Goal: Transaction & Acquisition: Purchase product/service

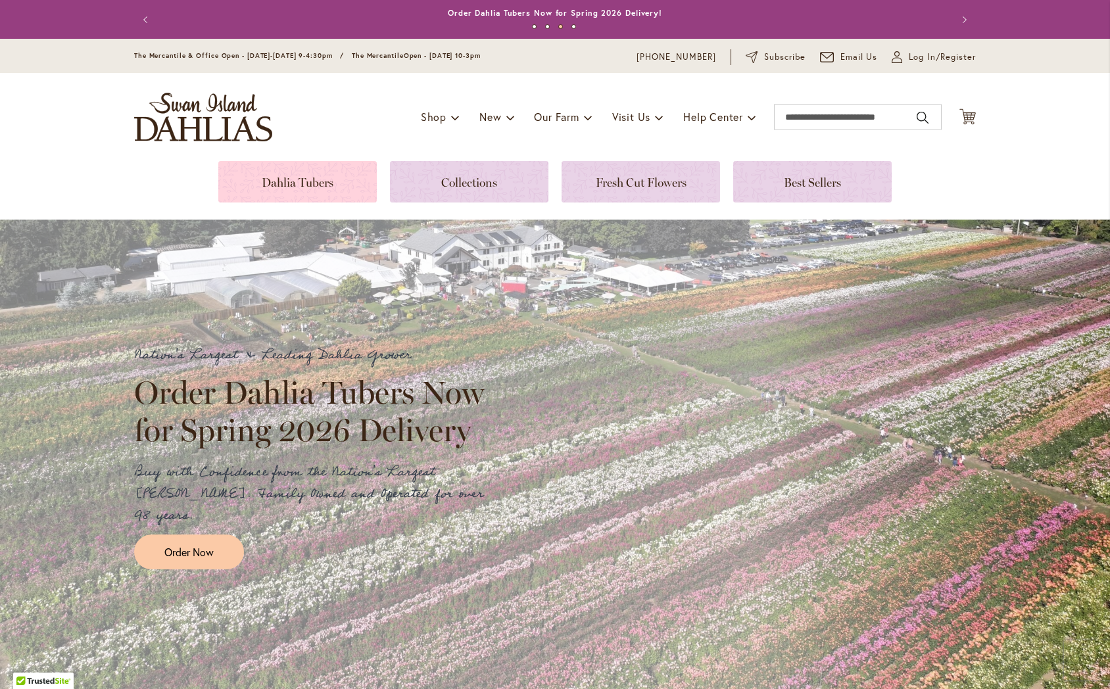
click at [318, 187] on link at bounding box center [297, 181] width 158 height 41
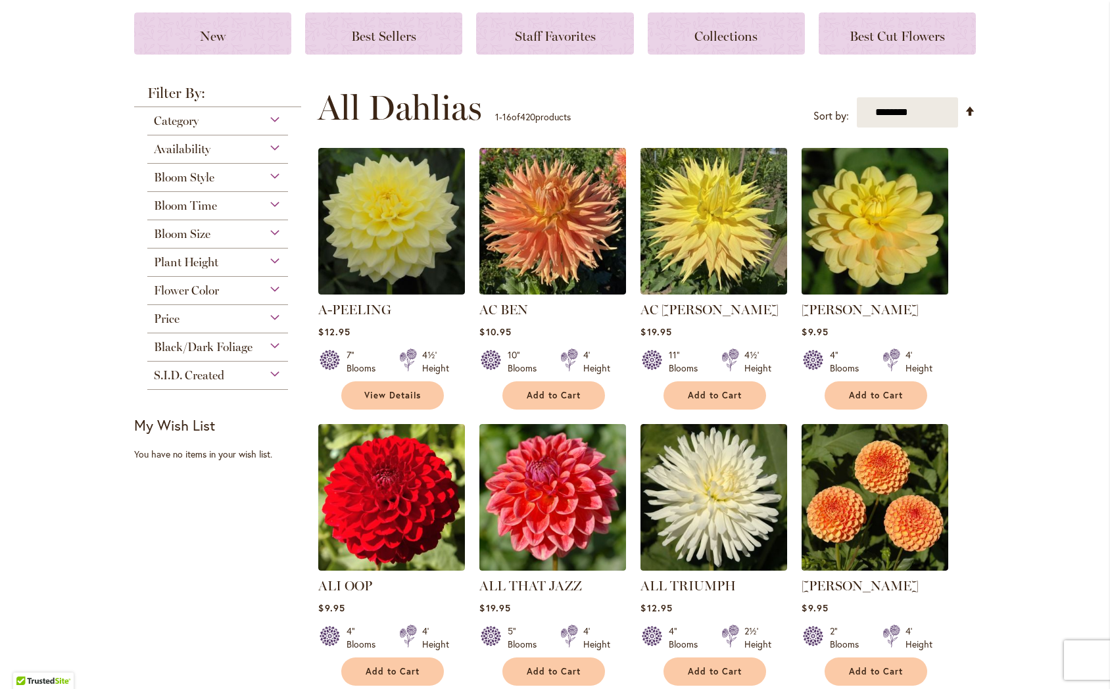
scroll to position [172, 0]
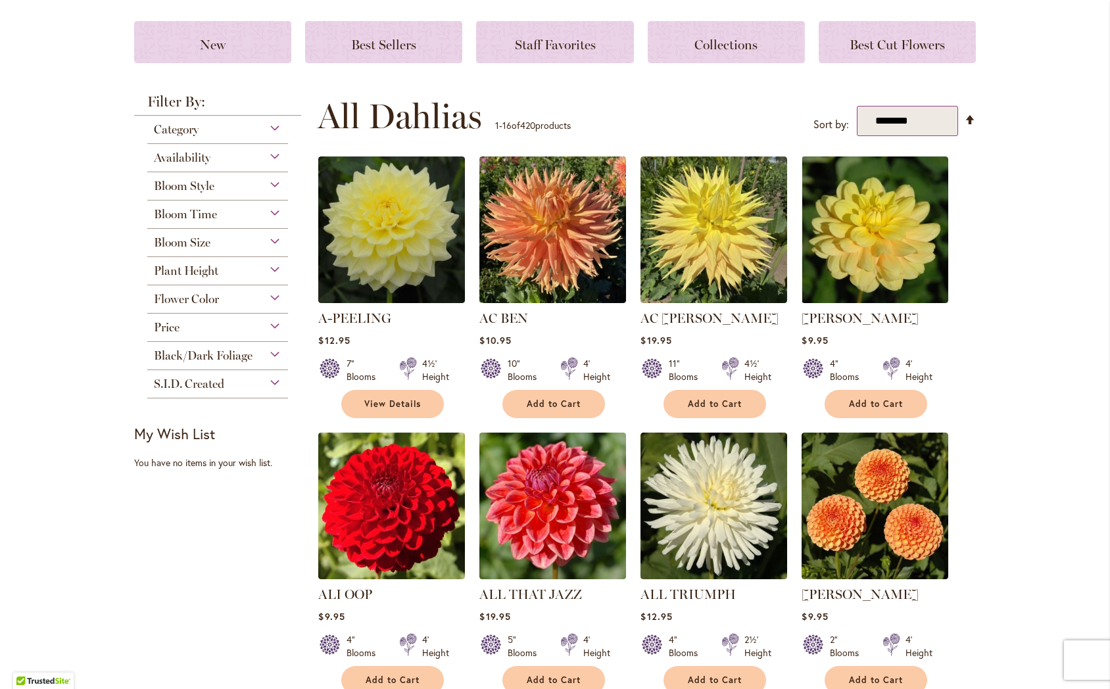
click at [921, 116] on select "**********" at bounding box center [908, 121] width 102 height 31
select select "****"
click at [857, 106] on select "**********" at bounding box center [908, 121] width 102 height 31
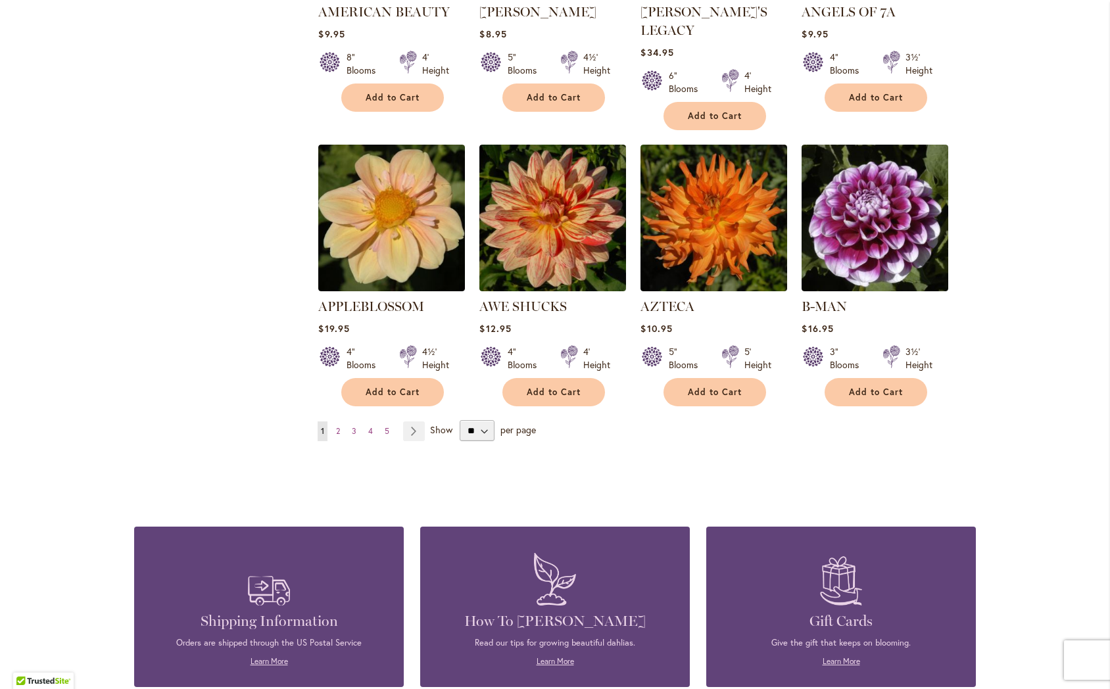
scroll to position [1032, 0]
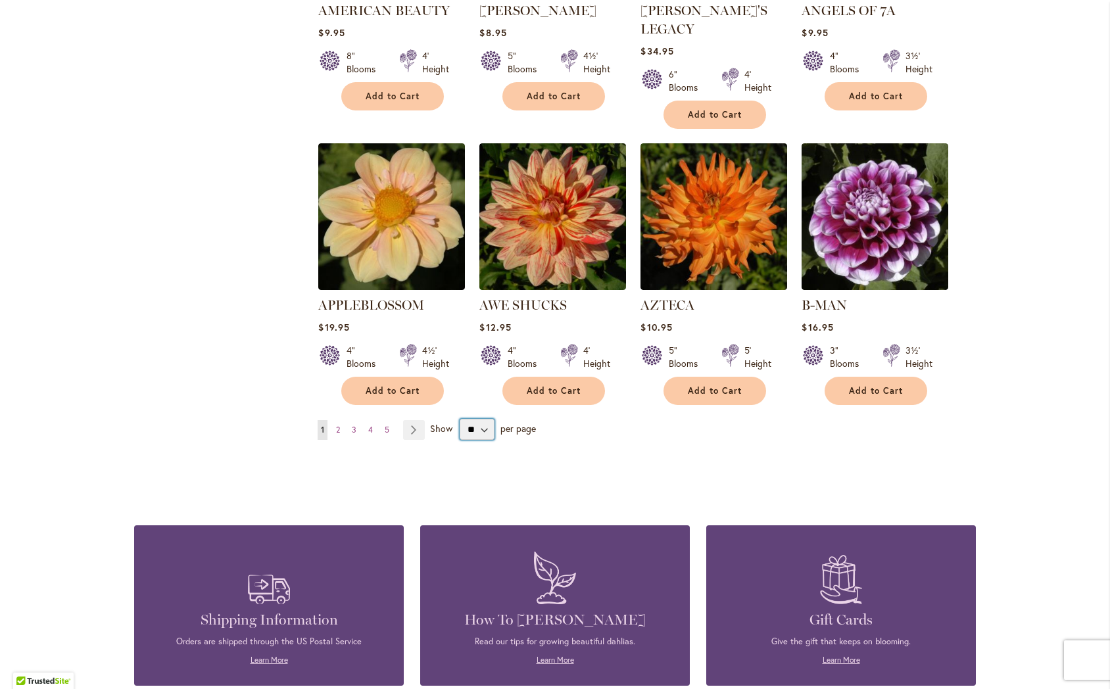
click at [479, 419] on select "** ** ** **" at bounding box center [477, 429] width 35 height 21
select select "**"
click at [460, 419] on select "** ** ** **" at bounding box center [477, 429] width 35 height 21
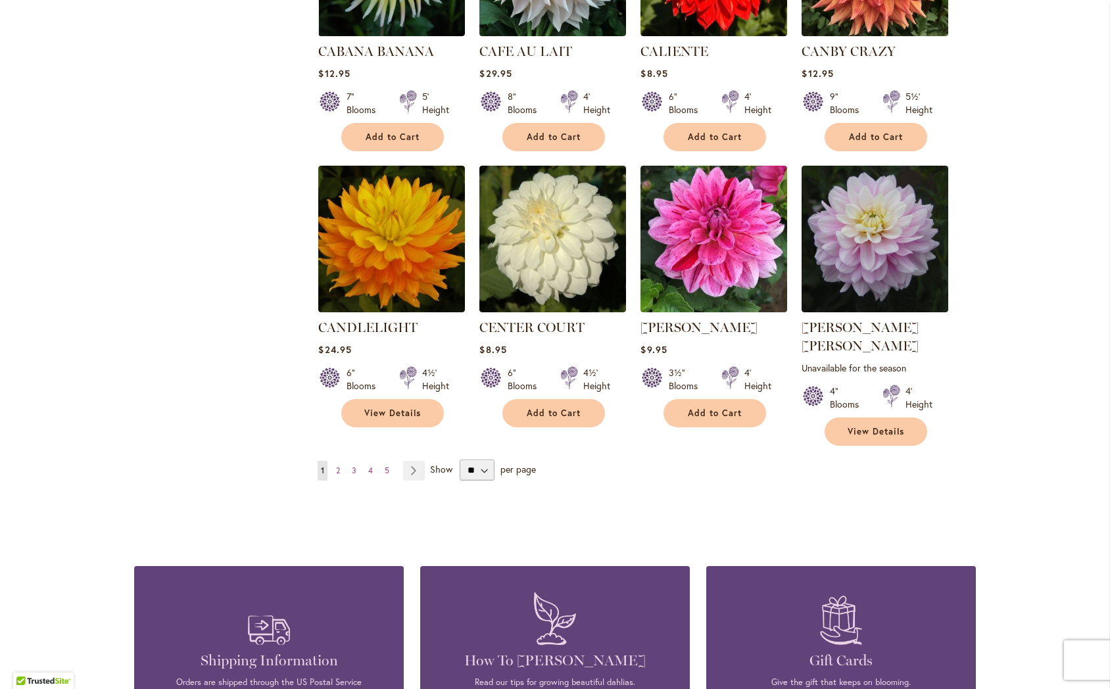
scroll to position [4371, 0]
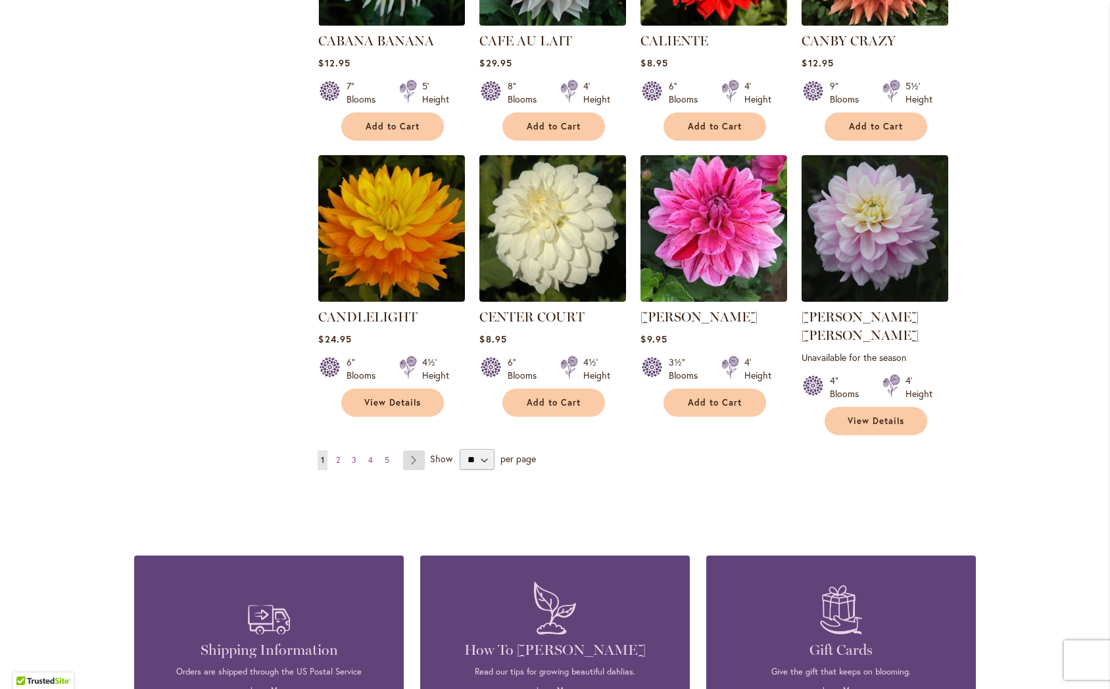
click at [410, 450] on link "Page Next" at bounding box center [414, 460] width 22 height 20
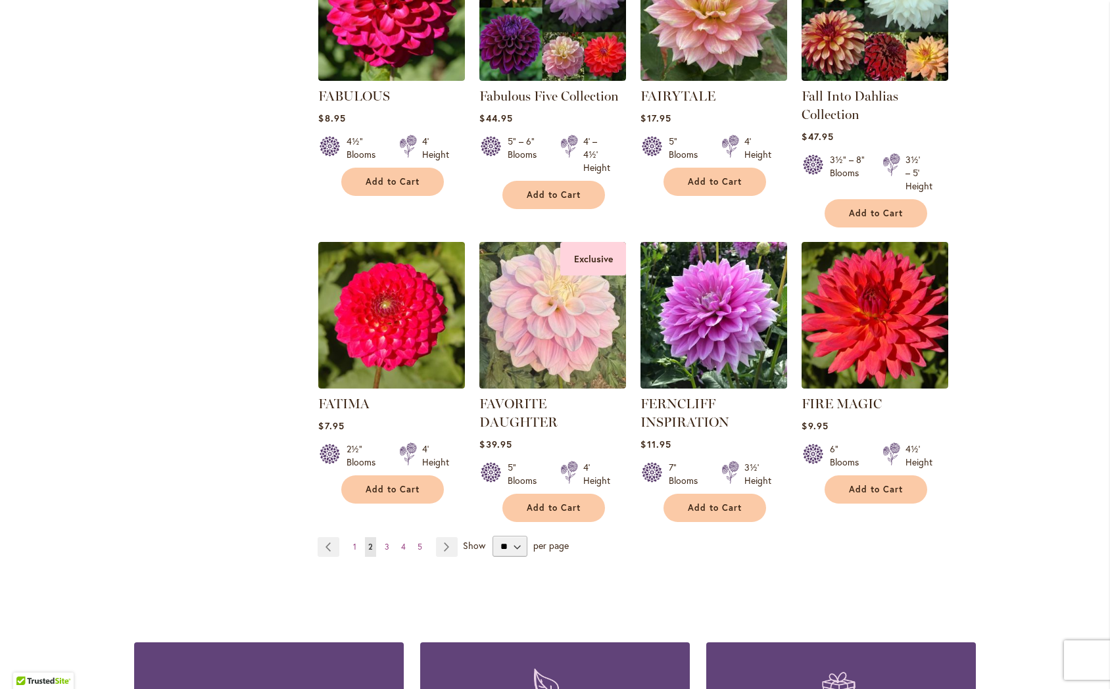
scroll to position [4404, 0]
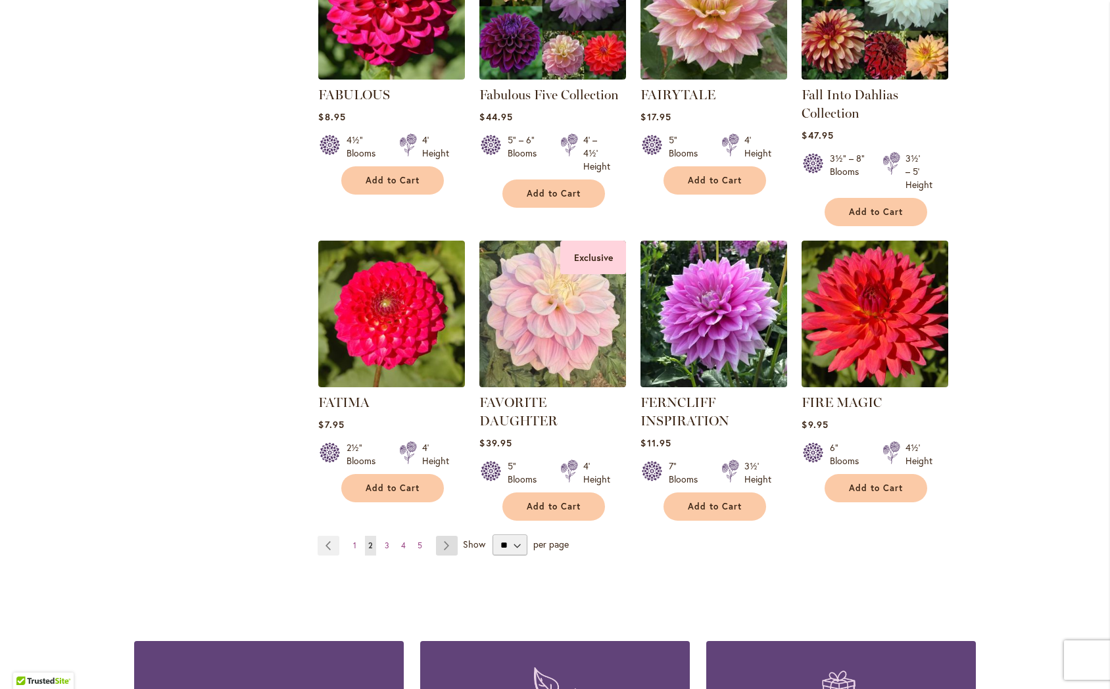
click at [452, 536] on link "Page Next" at bounding box center [447, 546] width 22 height 20
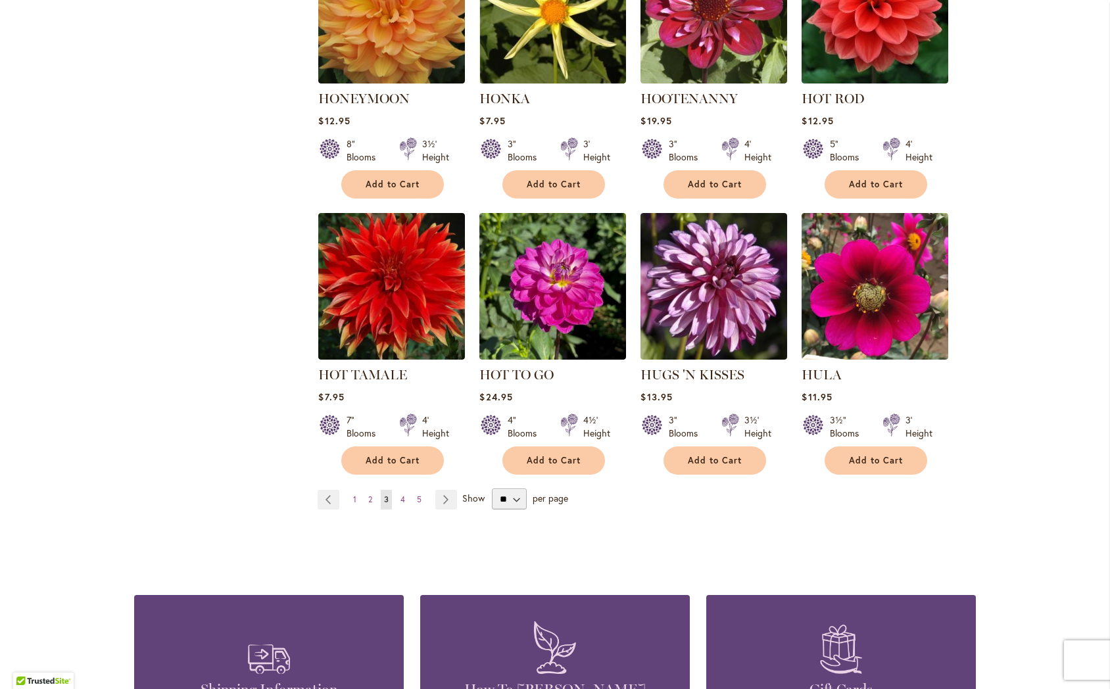
scroll to position [4419, 0]
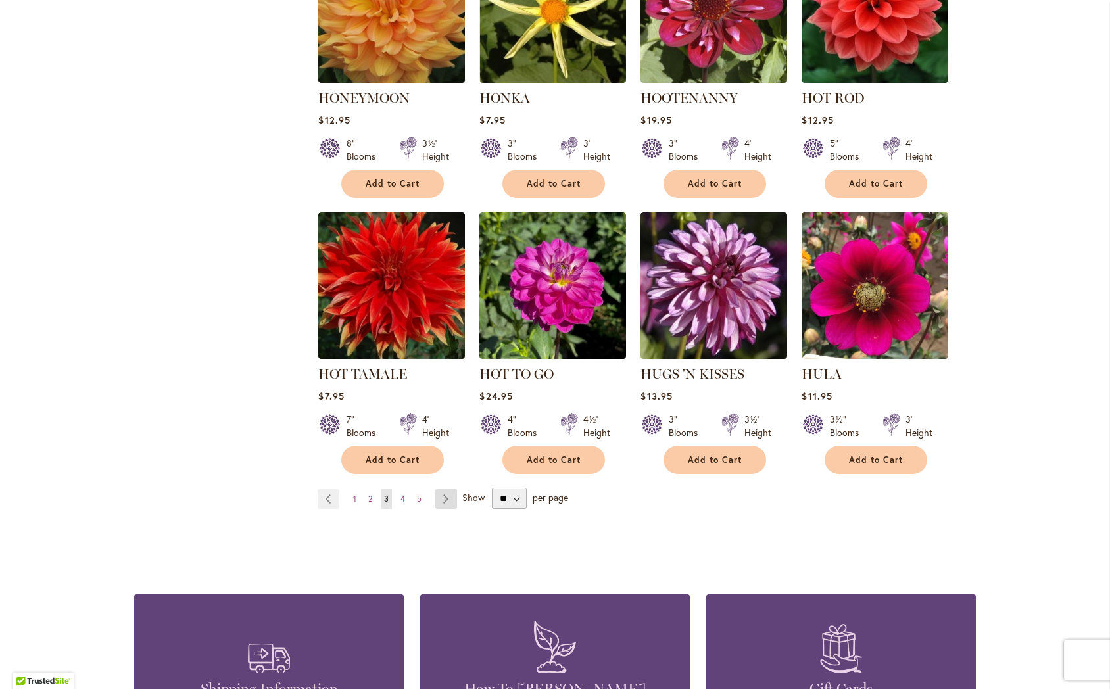
click at [442, 489] on link "Page Next" at bounding box center [446, 499] width 22 height 20
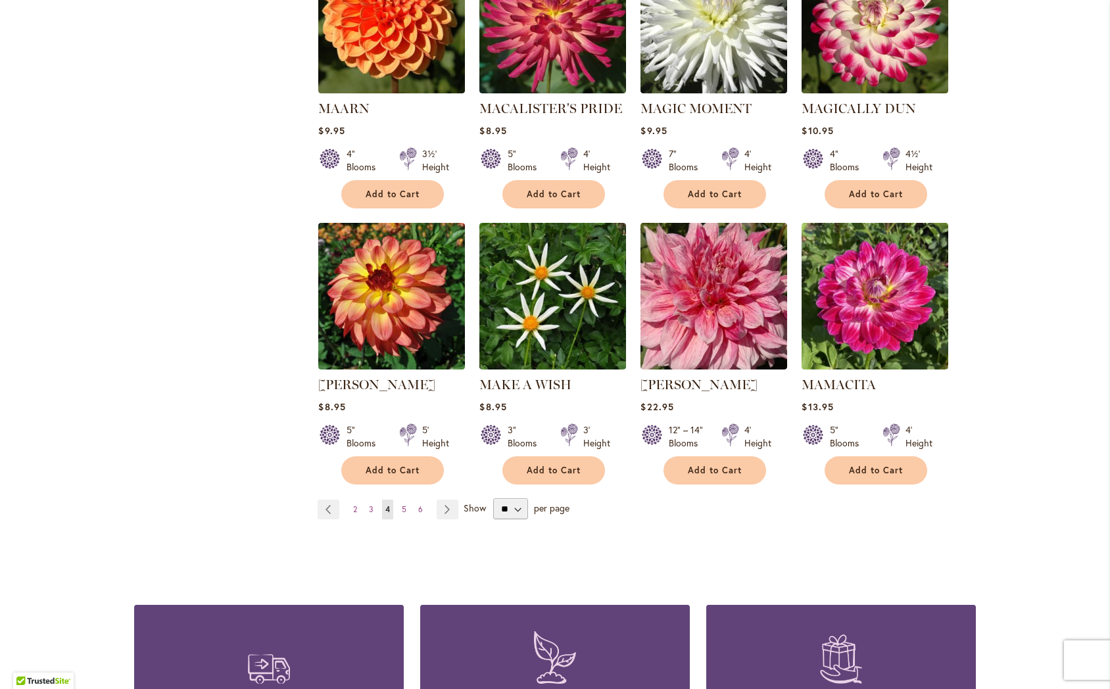
scroll to position [4378, 0]
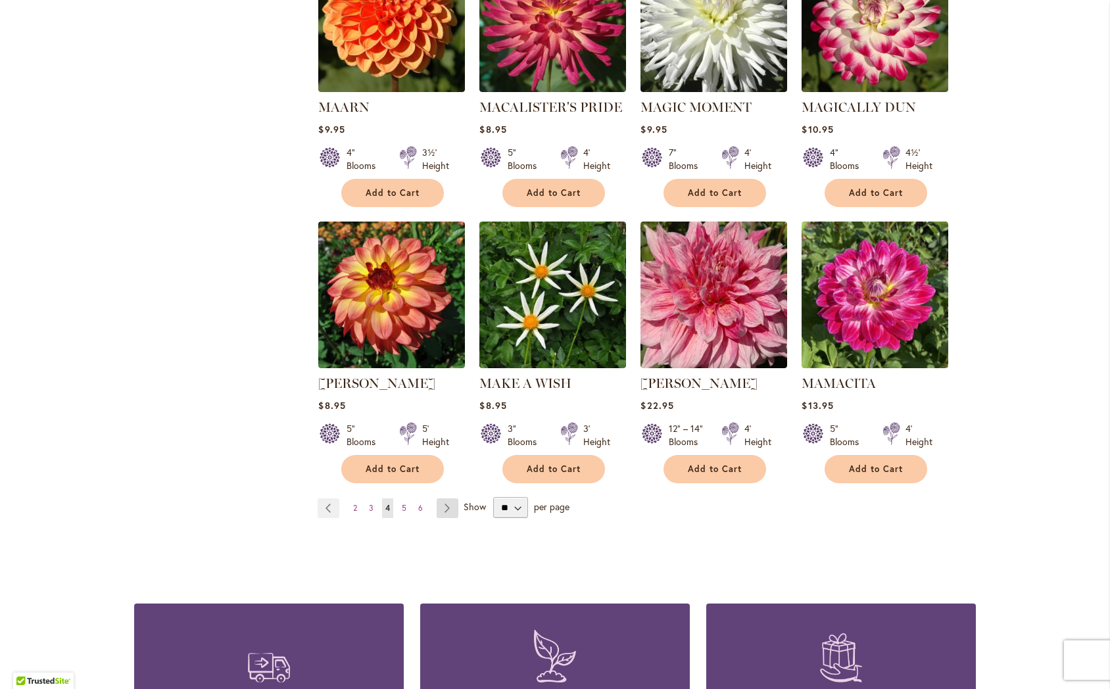
click at [448, 498] on link "Page Next" at bounding box center [448, 508] width 22 height 20
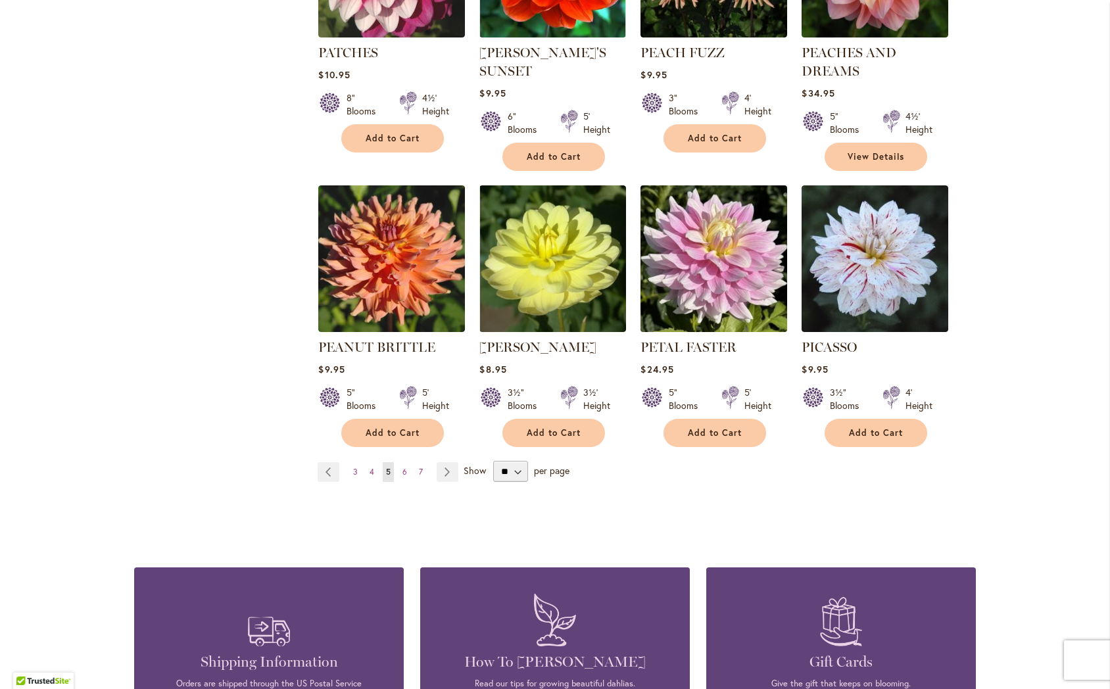
scroll to position [4422, 0]
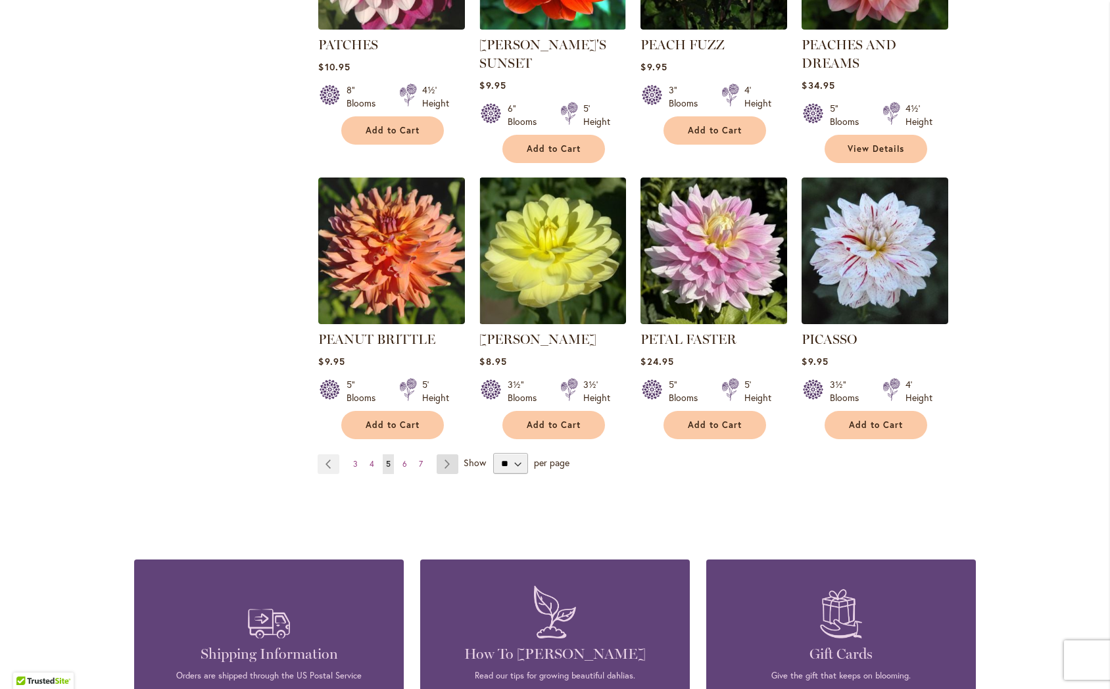
click at [449, 454] on link "Page Next" at bounding box center [448, 464] width 22 height 20
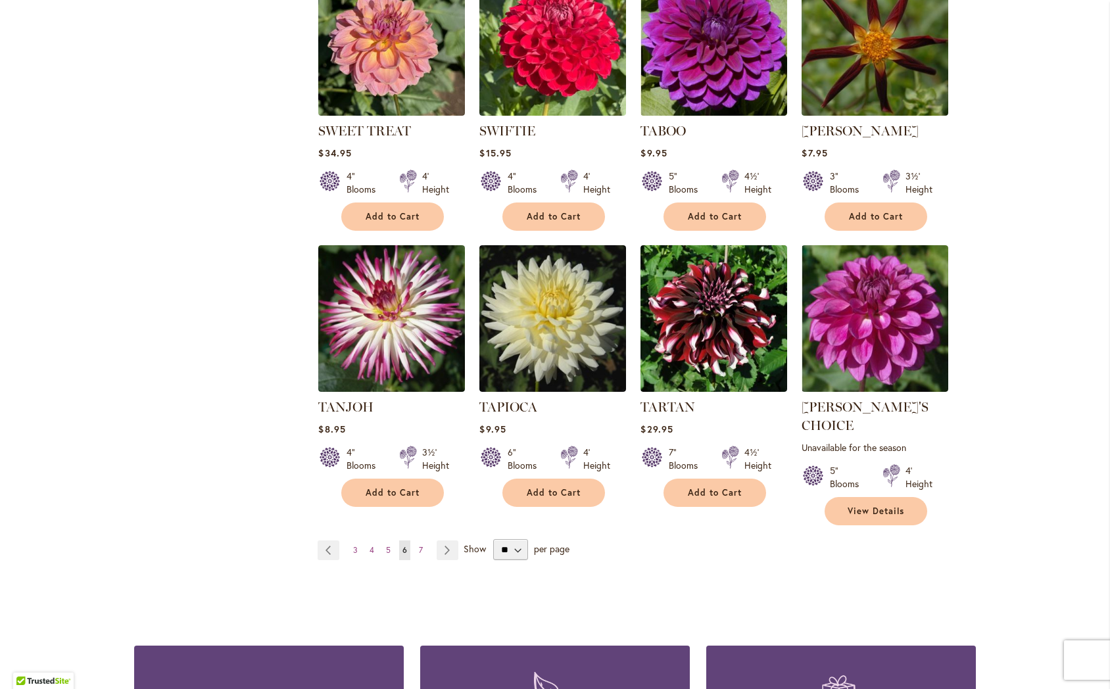
scroll to position [4308, 0]
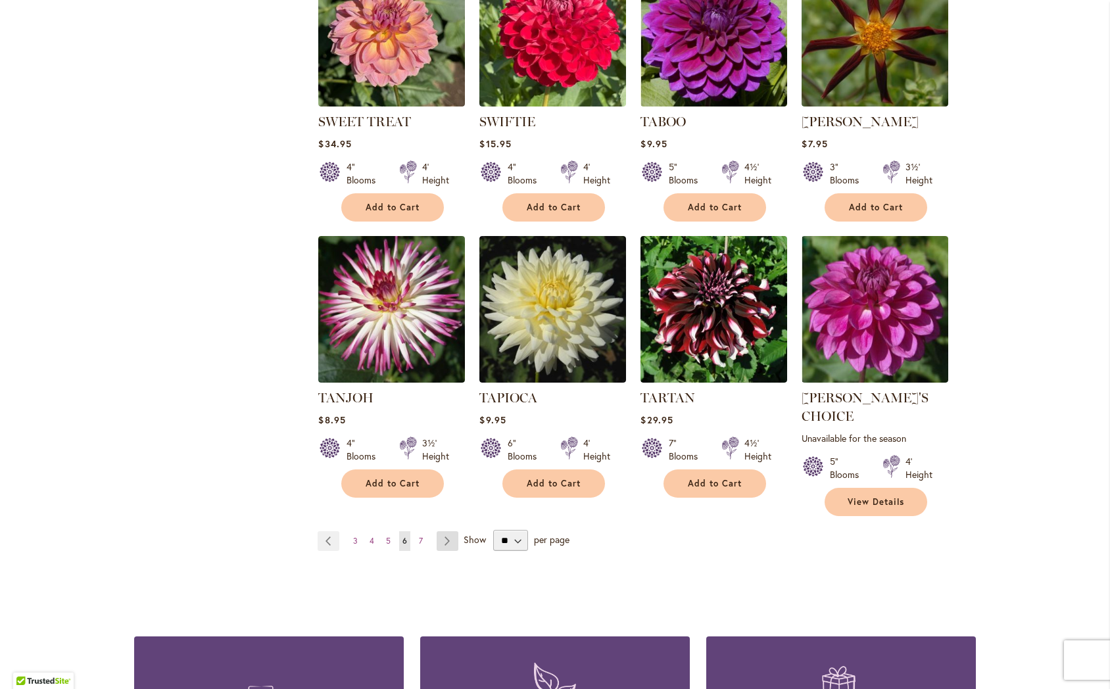
click at [454, 531] on link "Page Next" at bounding box center [448, 541] width 22 height 20
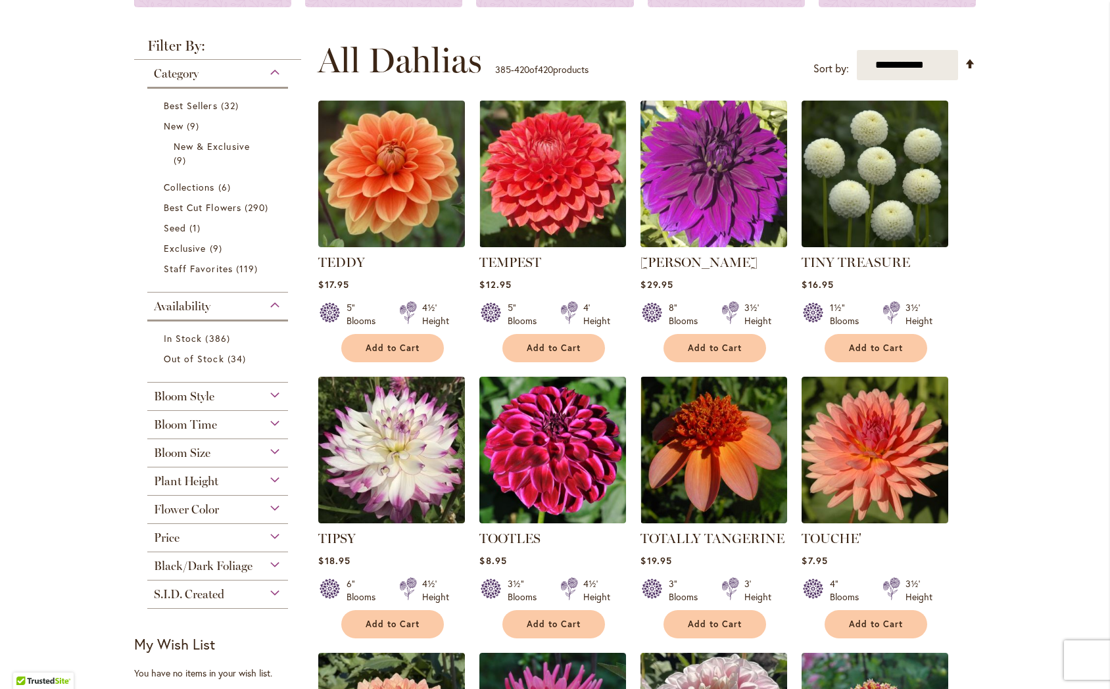
scroll to position [228, 0]
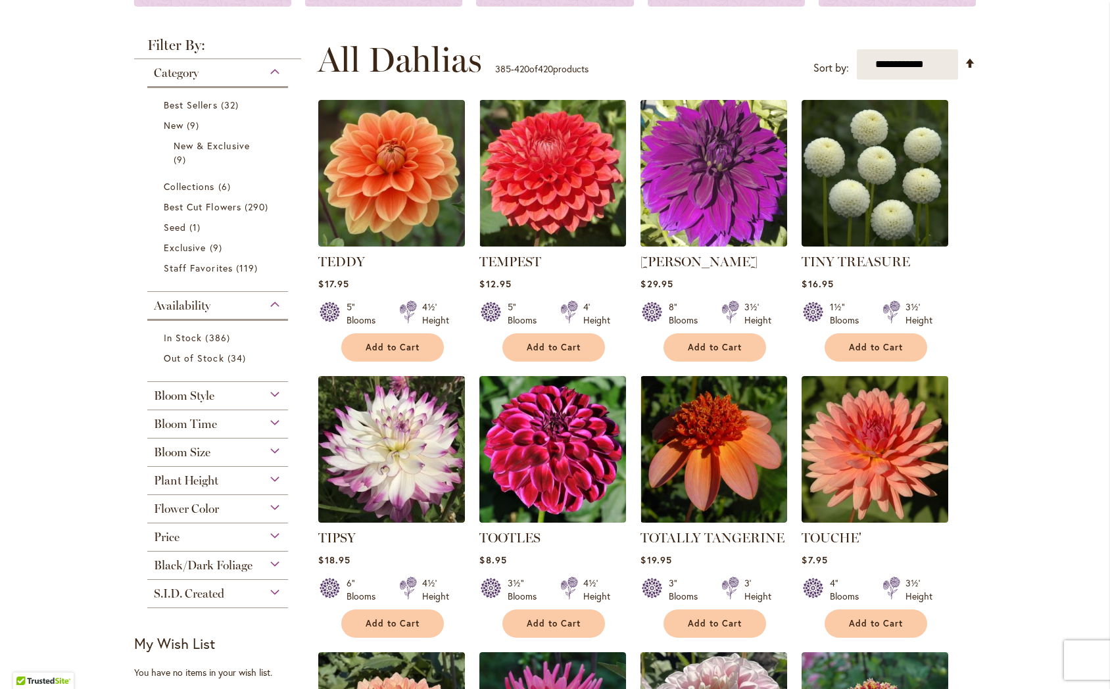
click at [273, 504] on div "Flower Color" at bounding box center [217, 505] width 141 height 21
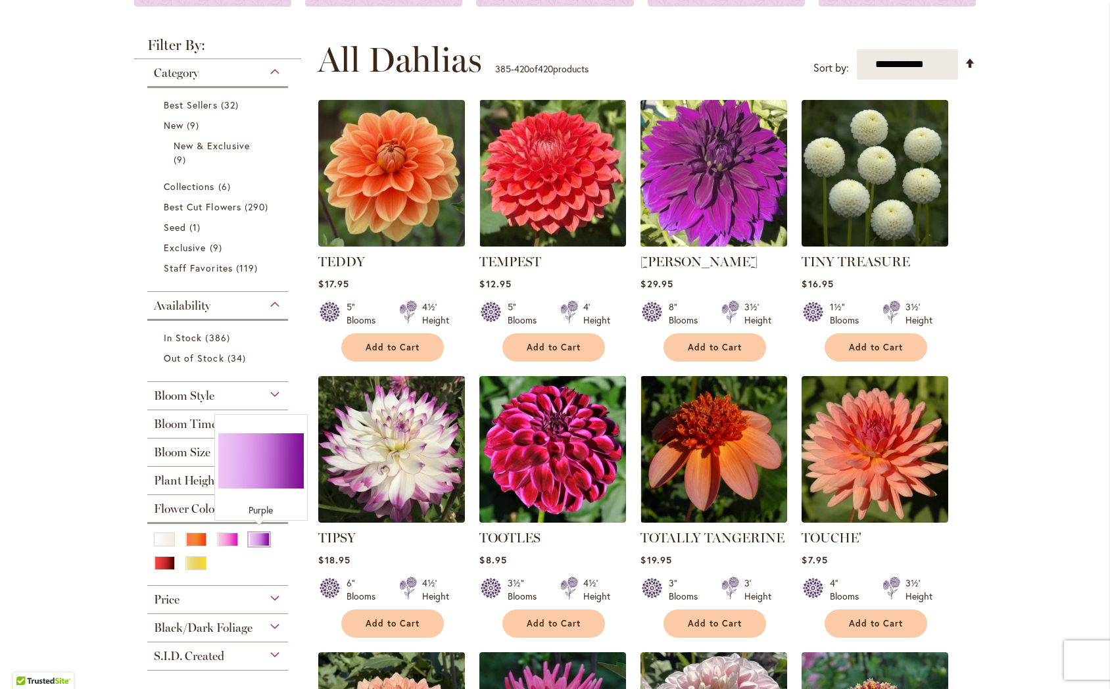
click at [260, 539] on div "Purple" at bounding box center [259, 540] width 21 height 14
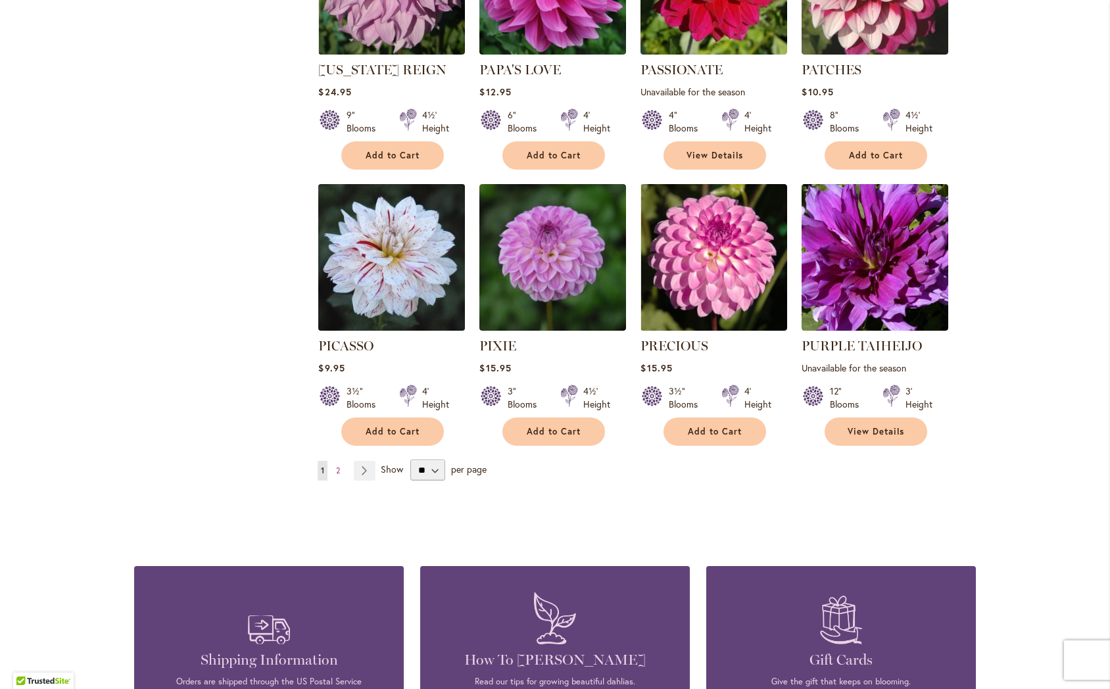
scroll to position [4400, 0]
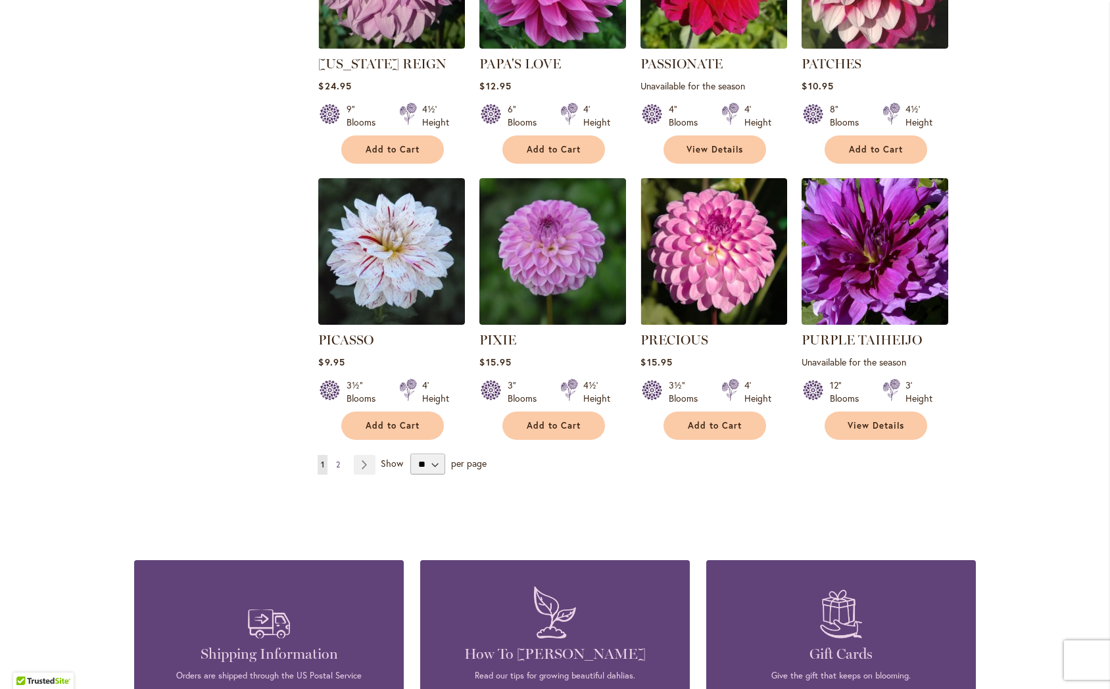
click at [341, 455] on link "Page 2" at bounding box center [338, 465] width 11 height 20
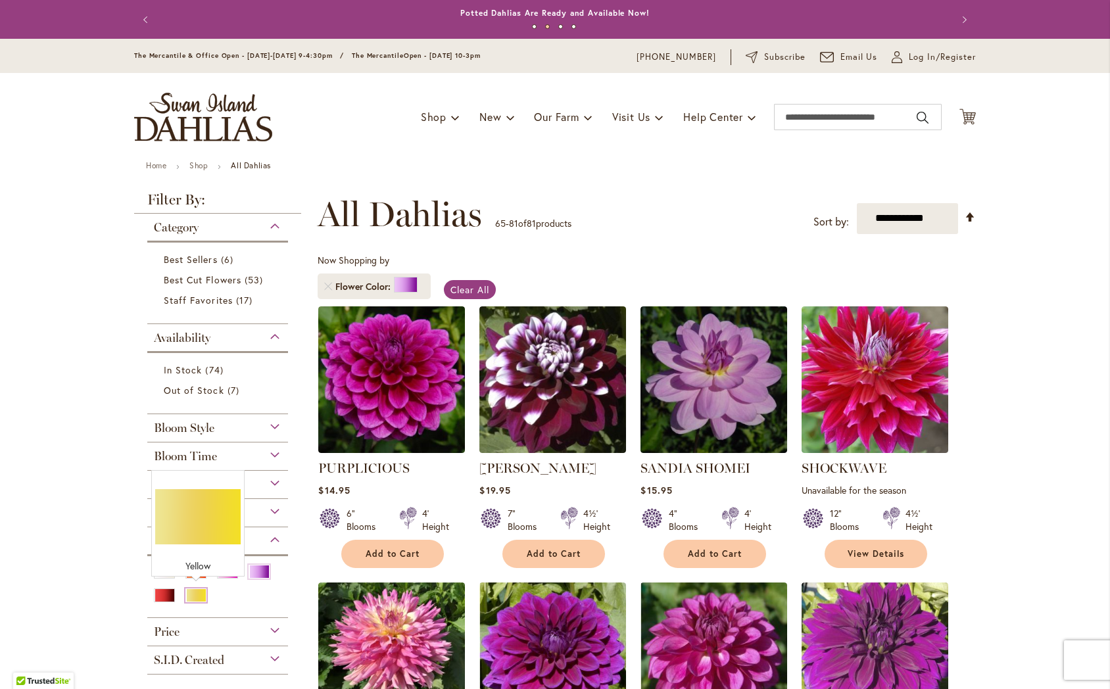
click at [197, 594] on div "Yellow" at bounding box center [195, 596] width 21 height 14
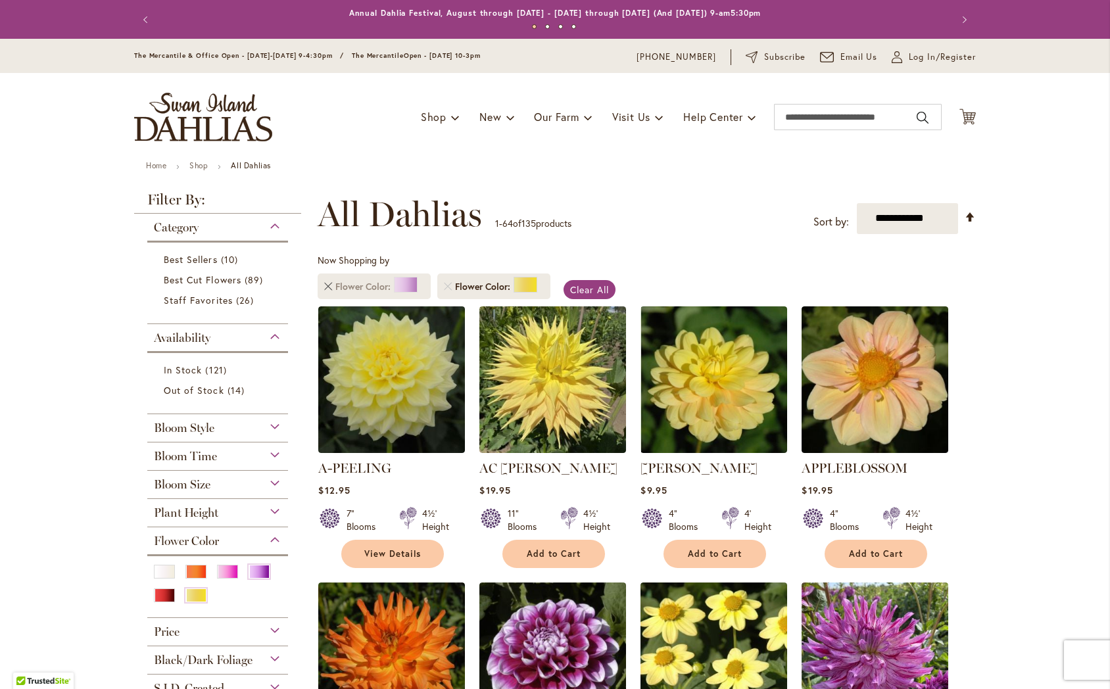
click at [331, 283] on link "Remove Flower Color Purple" at bounding box center [328, 287] width 8 height 8
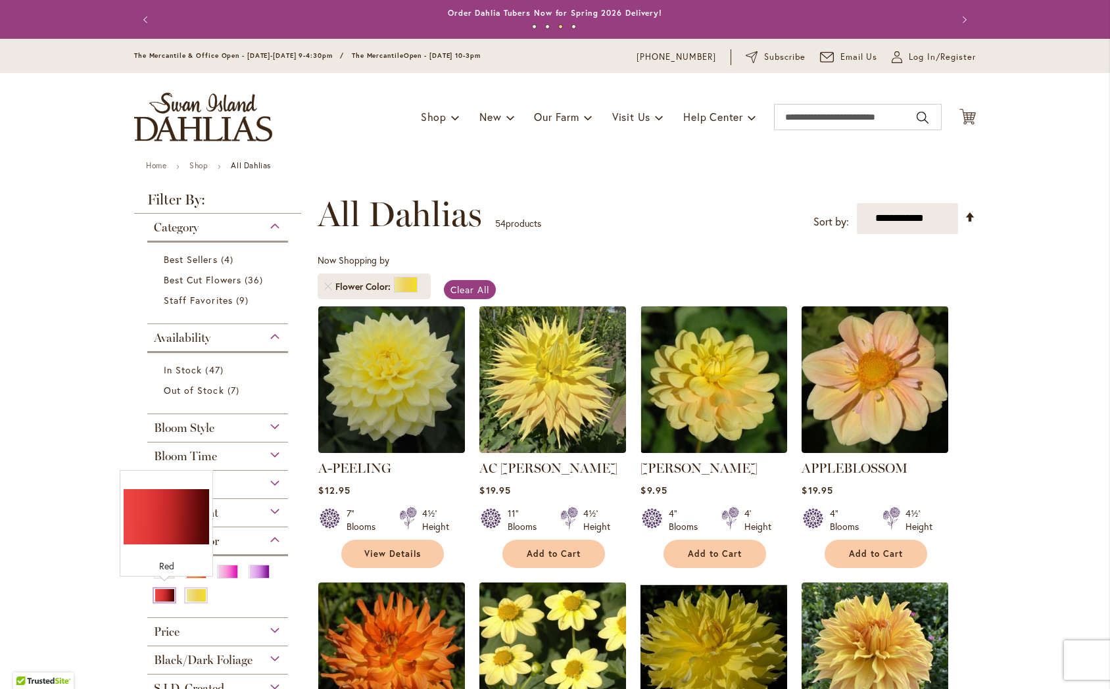
click at [164, 594] on div "Red" at bounding box center [164, 596] width 21 height 14
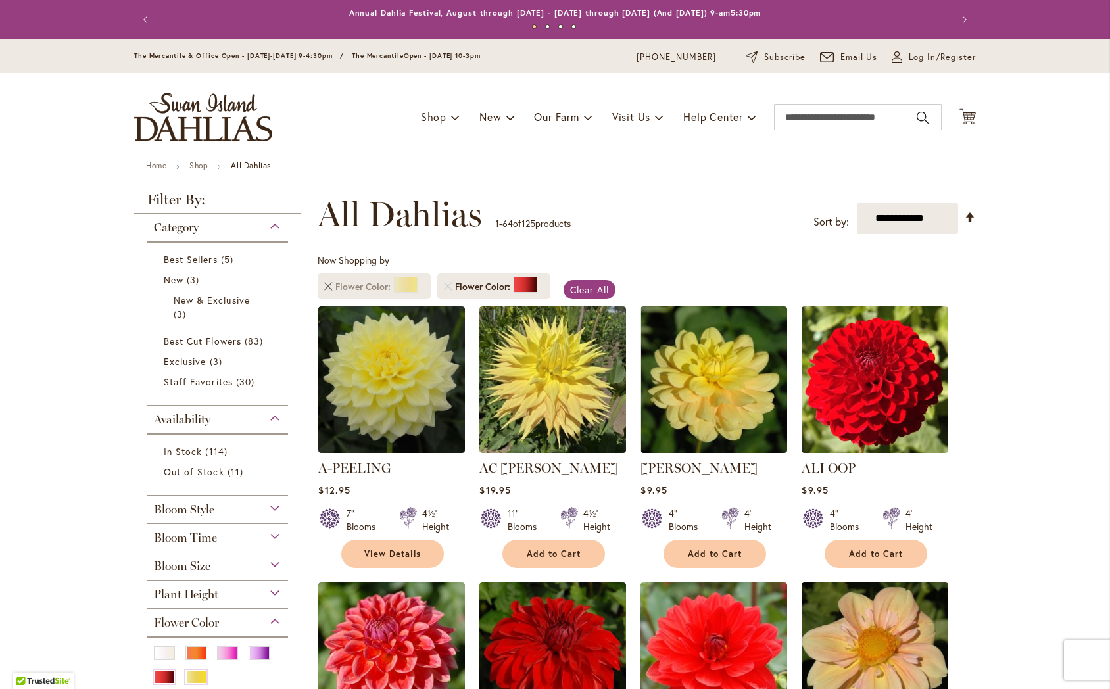
click at [327, 284] on link "Remove Flower Color Yellow" at bounding box center [328, 287] width 8 height 8
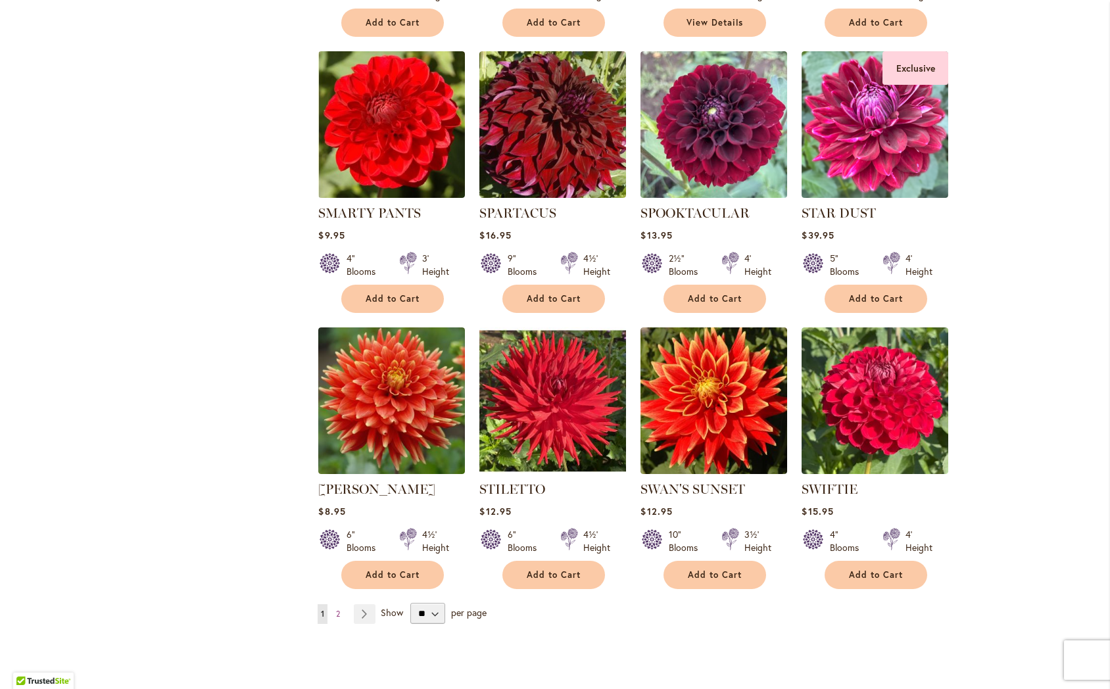
scroll to position [4250, 0]
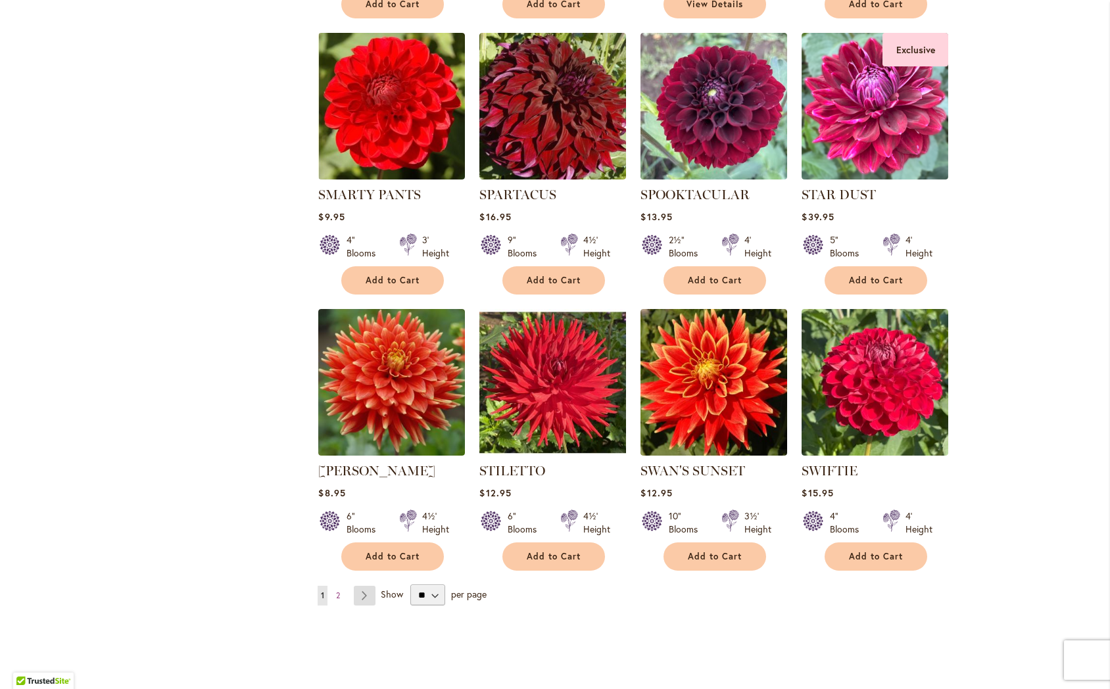
click at [366, 586] on link "Page Next" at bounding box center [365, 596] width 22 height 20
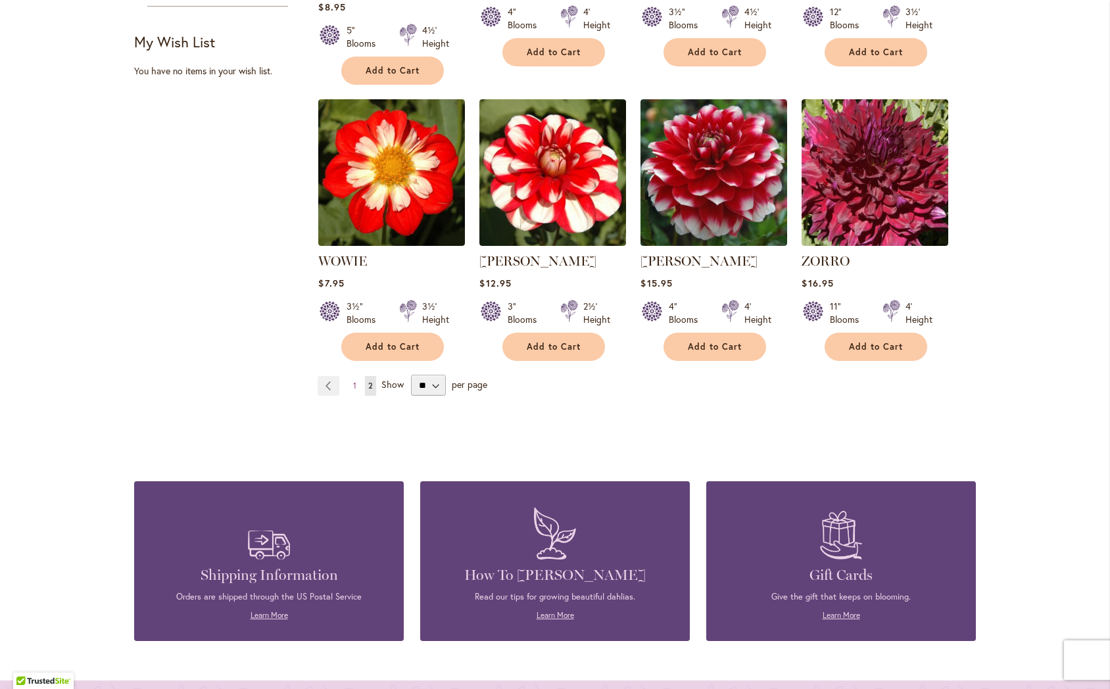
scroll to position [784, 0]
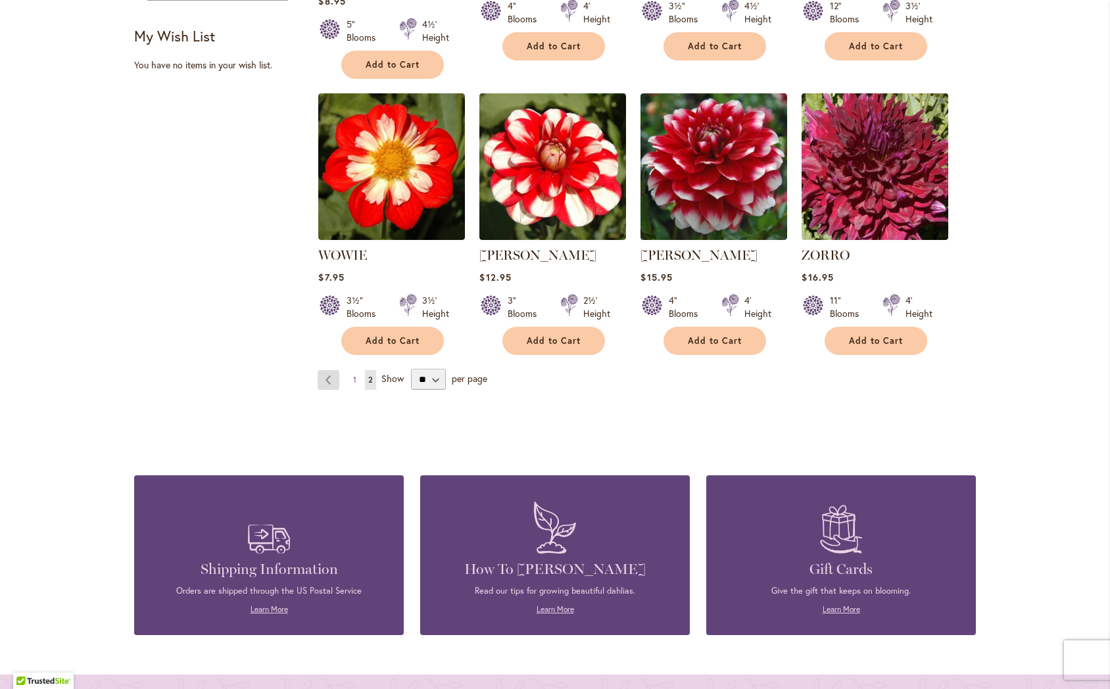
click at [327, 370] on link "Page Previous" at bounding box center [329, 380] width 22 height 20
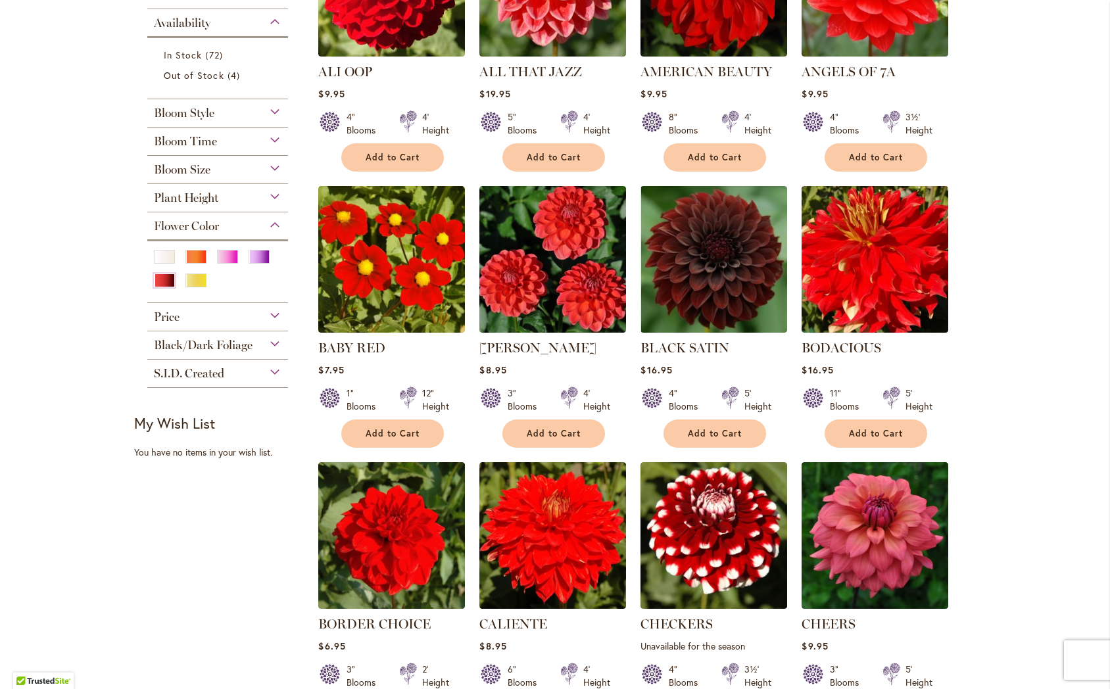
scroll to position [396, 0]
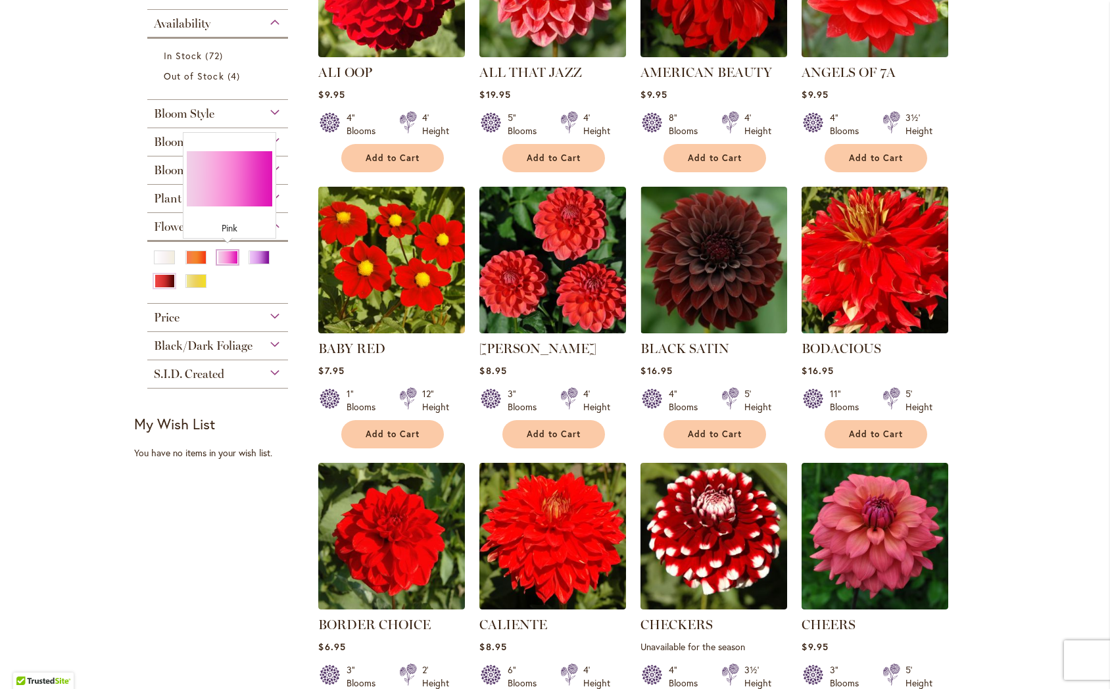
click at [228, 252] on div "Pink" at bounding box center [227, 258] width 21 height 14
click at [487, 104] on div "5" Blooms 4' Height" at bounding box center [552, 119] width 147 height 37
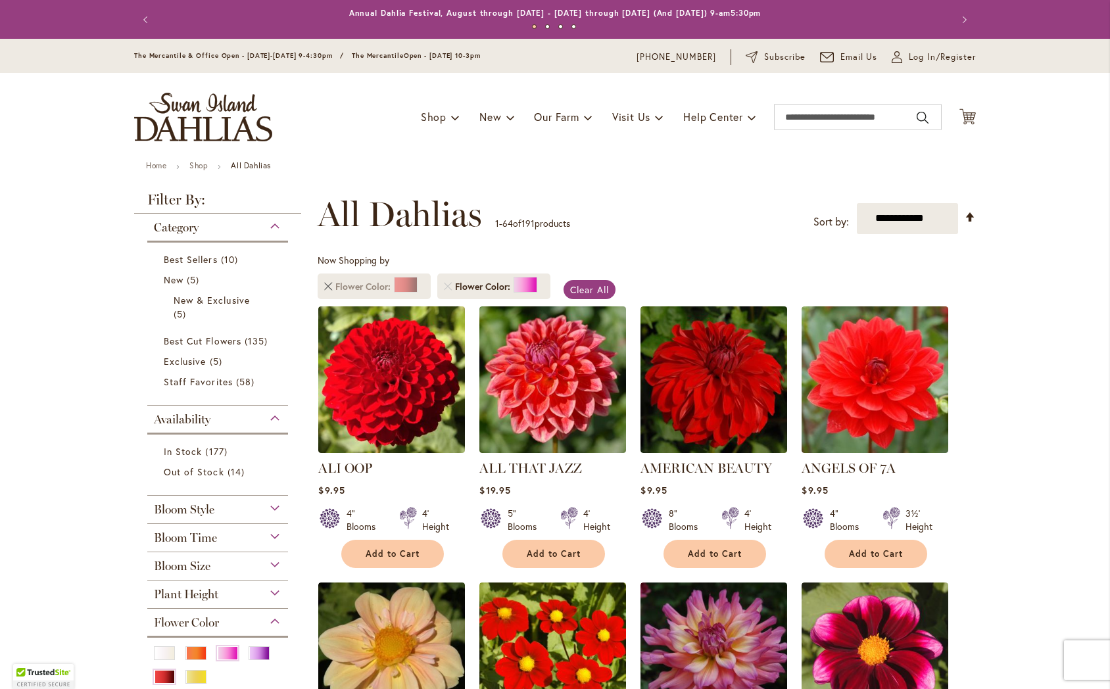
click at [328, 286] on link "Remove Flower Color Red" at bounding box center [328, 287] width 8 height 8
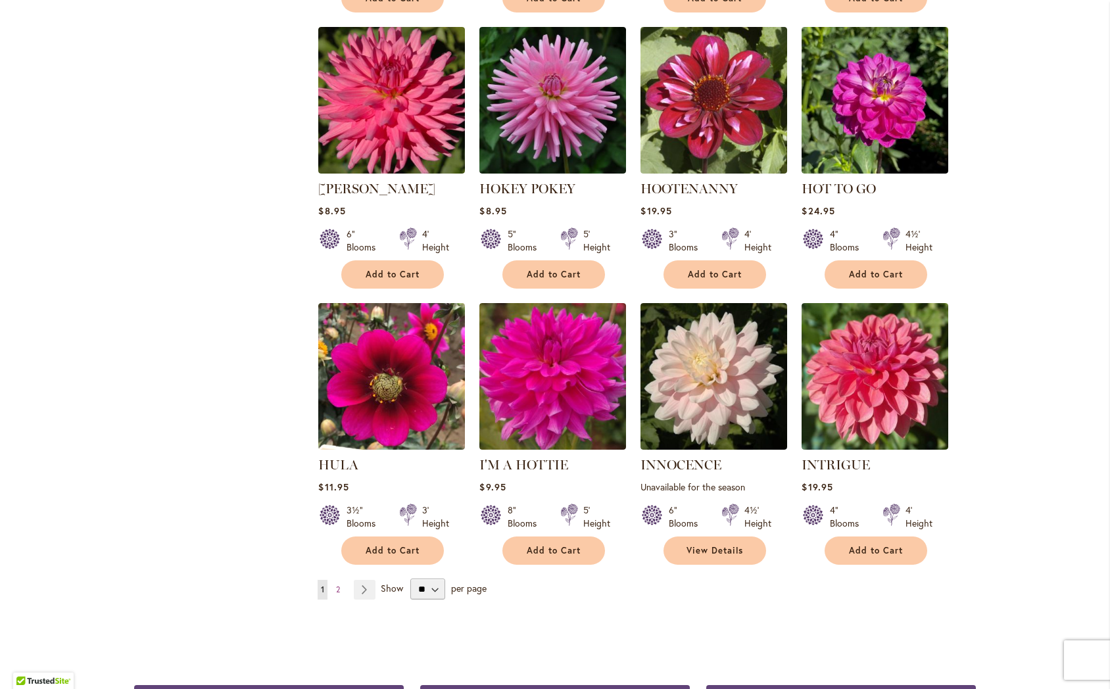
scroll to position [4267, 0]
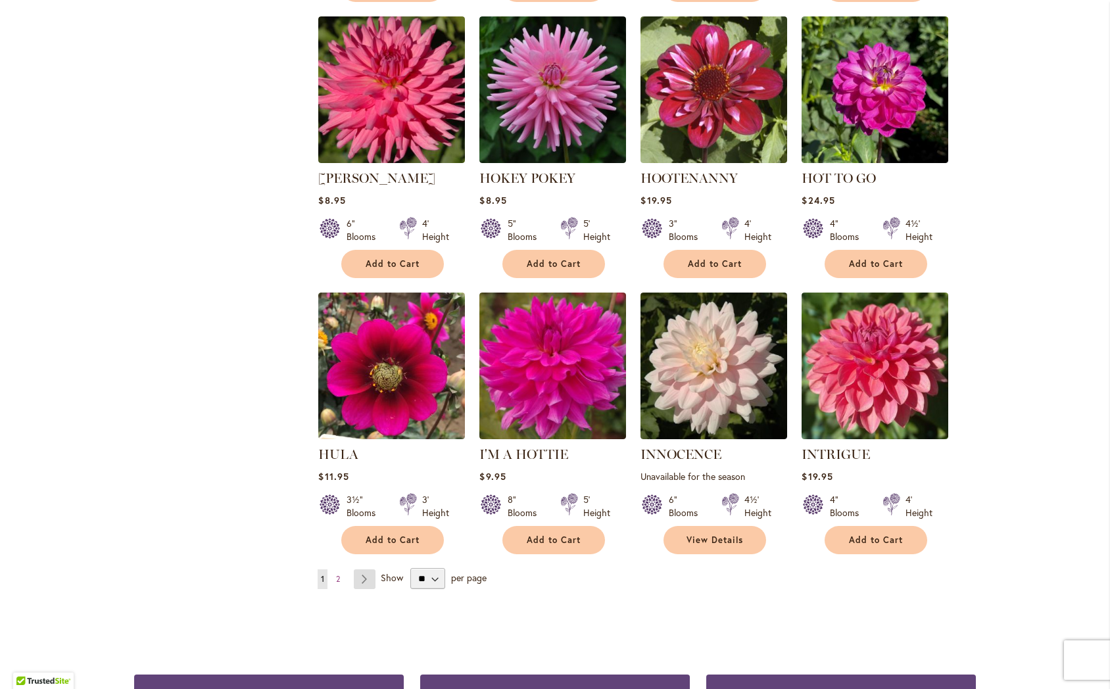
click at [367, 569] on link "Page Next" at bounding box center [365, 579] width 22 height 20
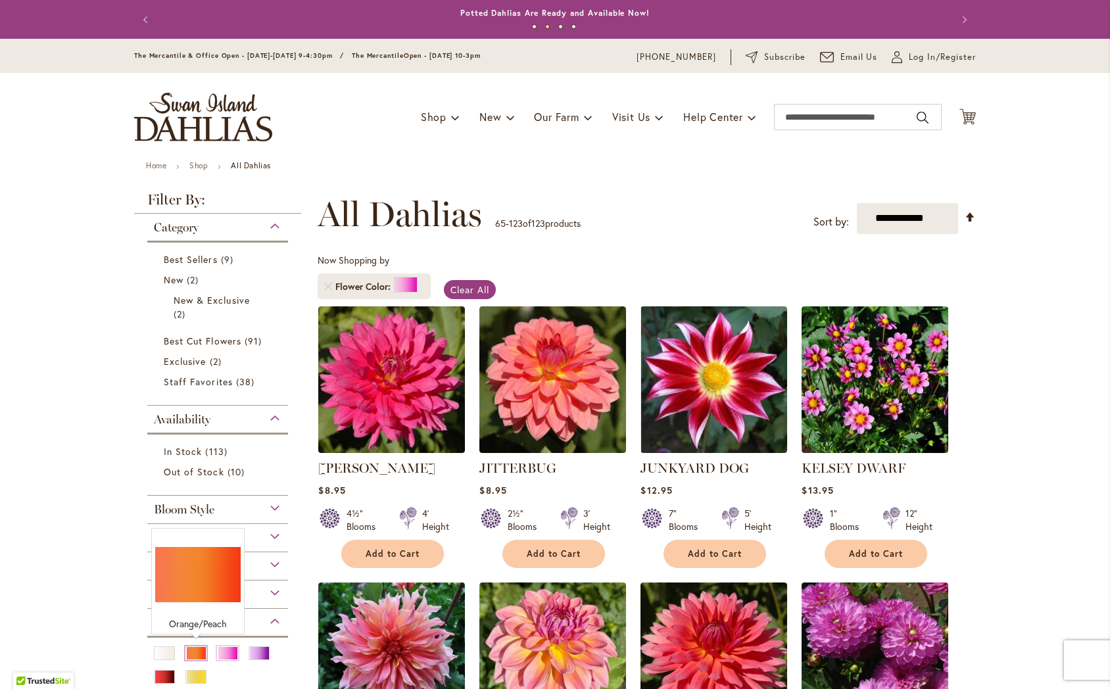
click at [193, 650] on div "Orange/Peach" at bounding box center [195, 653] width 21 height 14
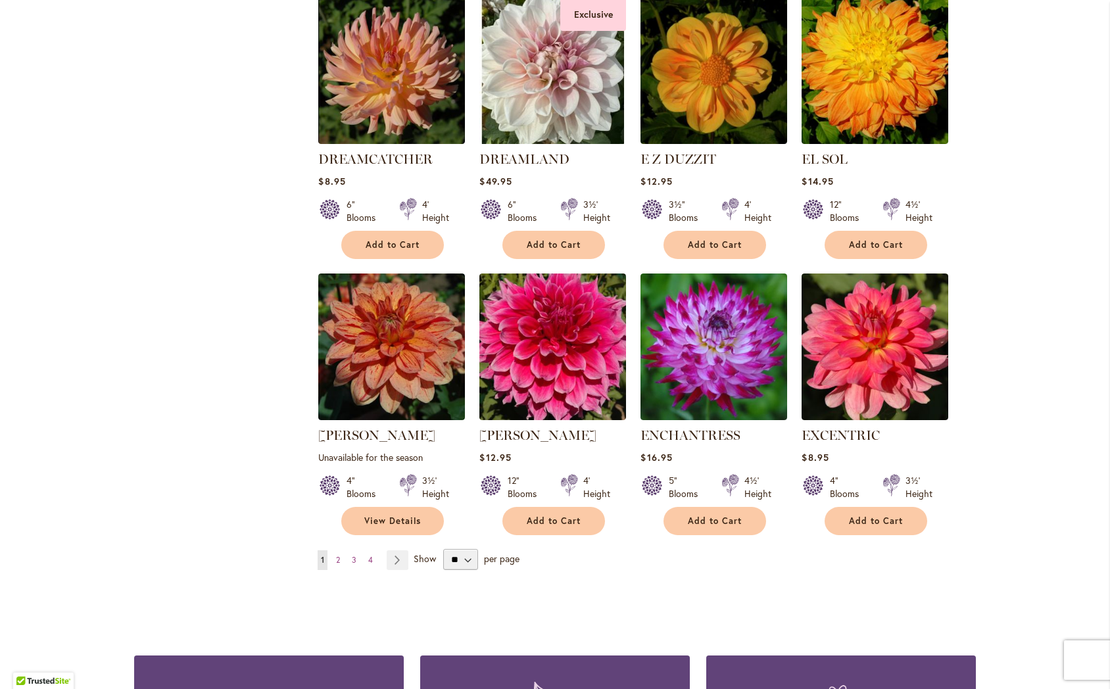
scroll to position [4348, 0]
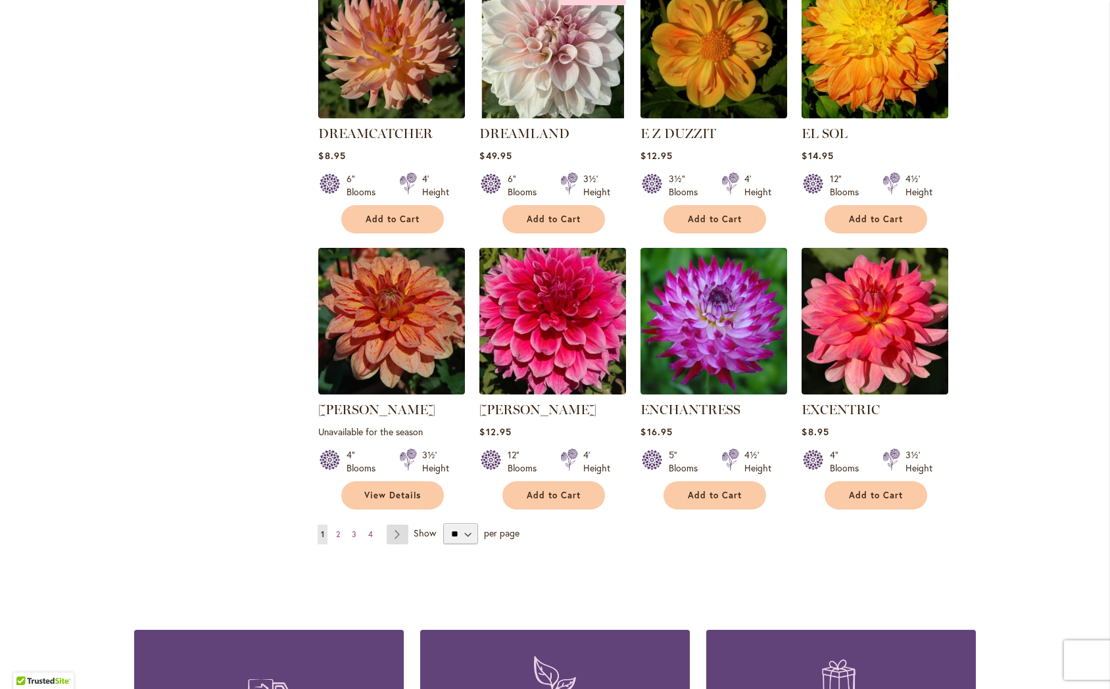
click at [394, 525] on link "Page Next" at bounding box center [398, 535] width 22 height 20
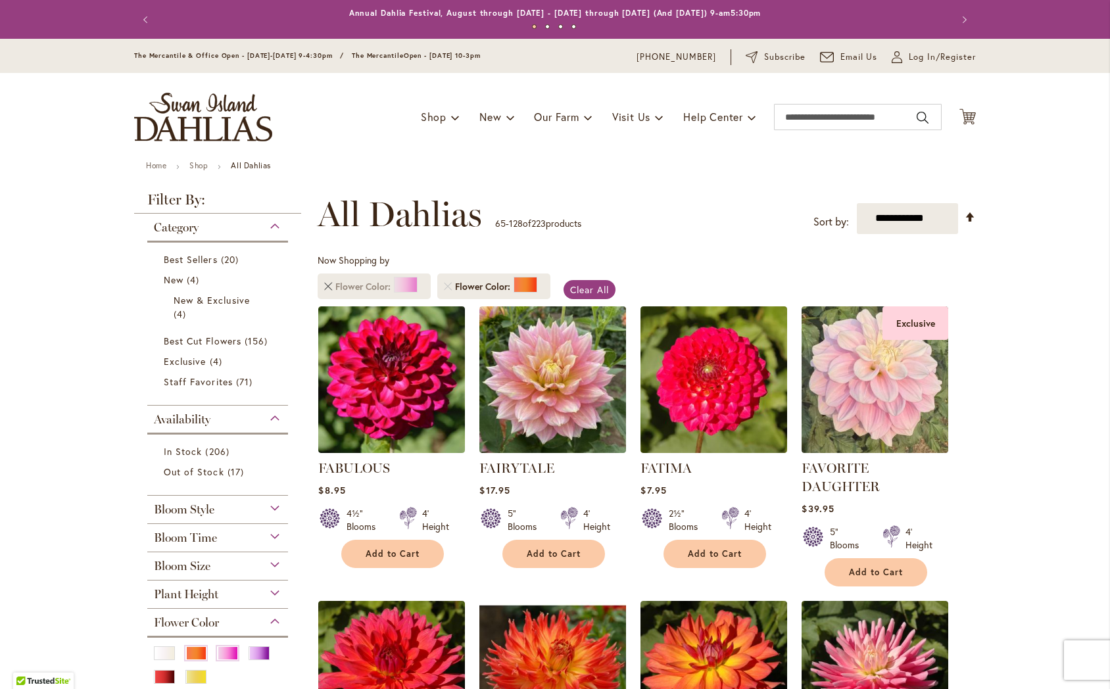
click at [328, 283] on link "Remove Flower Color Pink" at bounding box center [328, 287] width 8 height 8
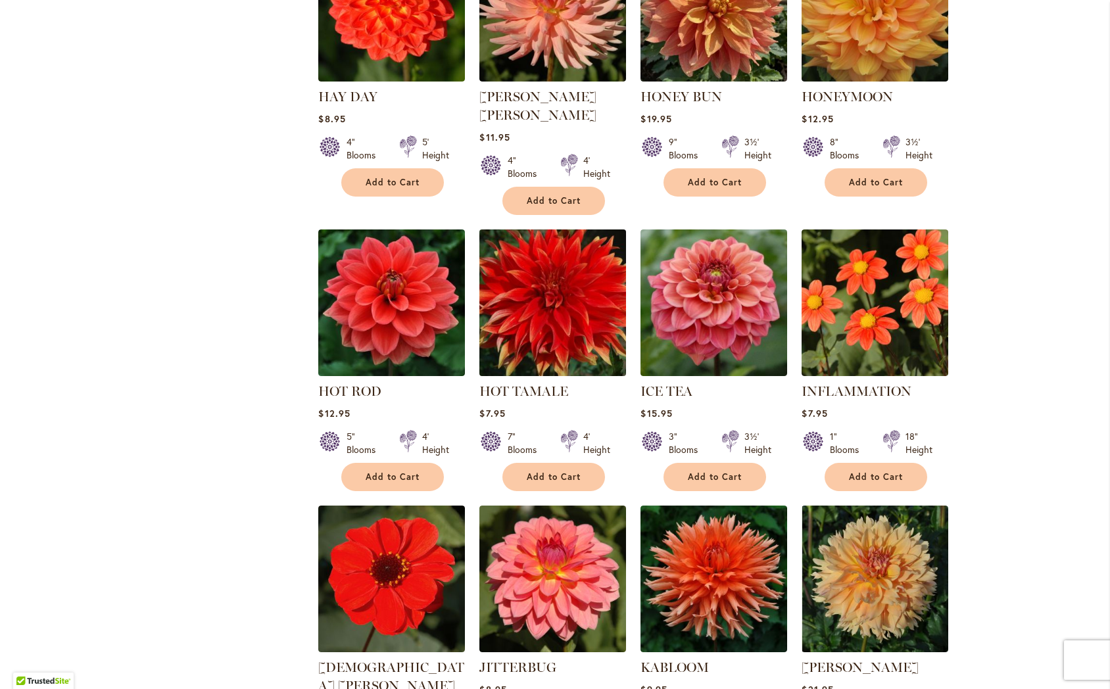
scroll to position [4249, 0]
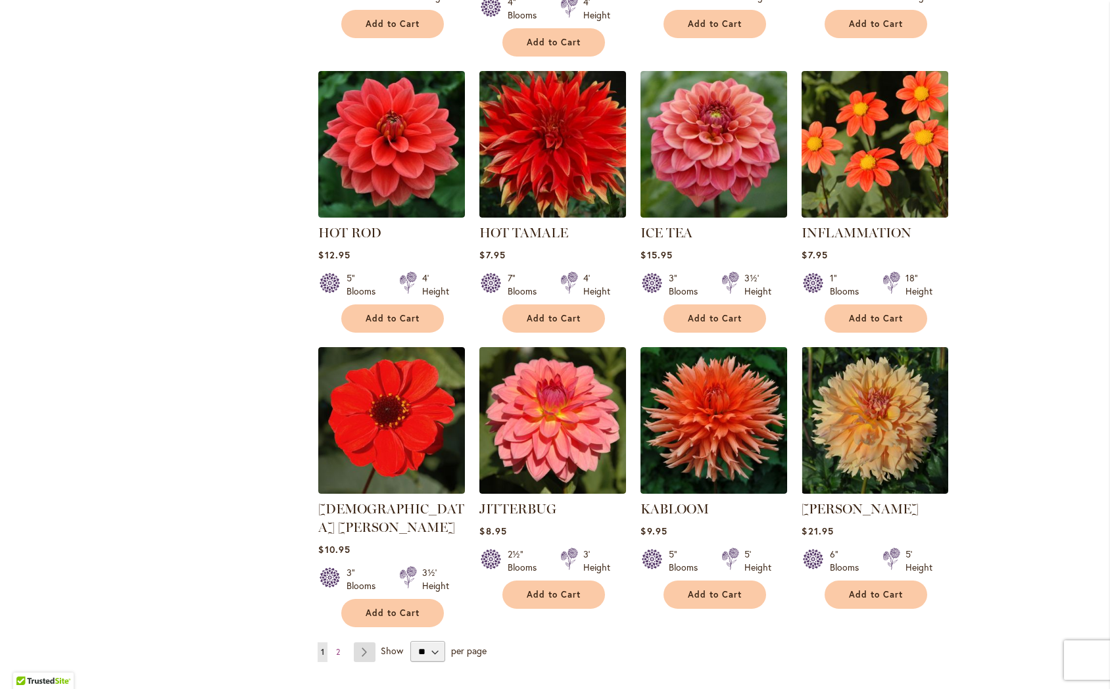
click at [368, 642] on link "Page Next" at bounding box center [365, 652] width 22 height 20
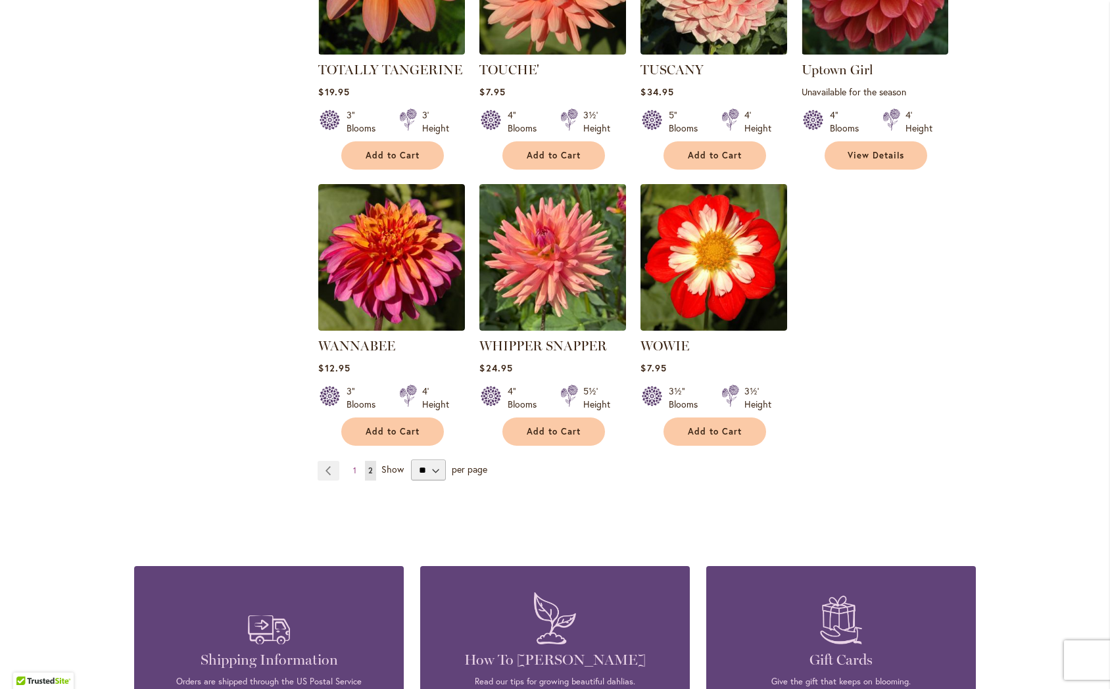
scroll to position [3530, 0]
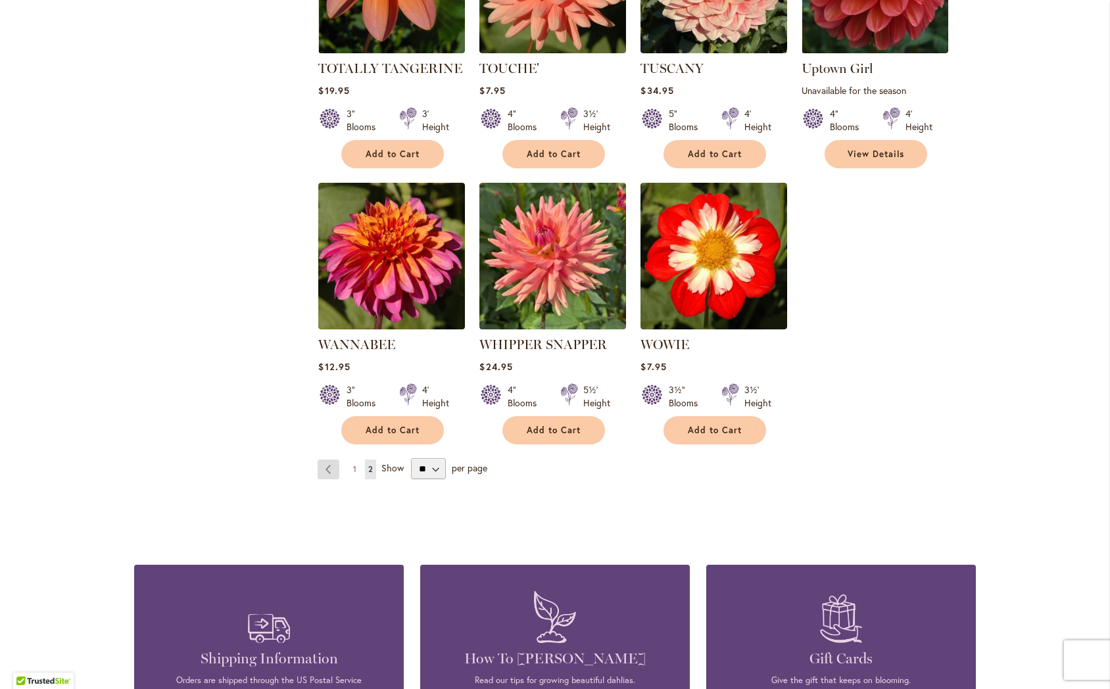
click at [331, 460] on link "Page Previous" at bounding box center [329, 470] width 22 height 20
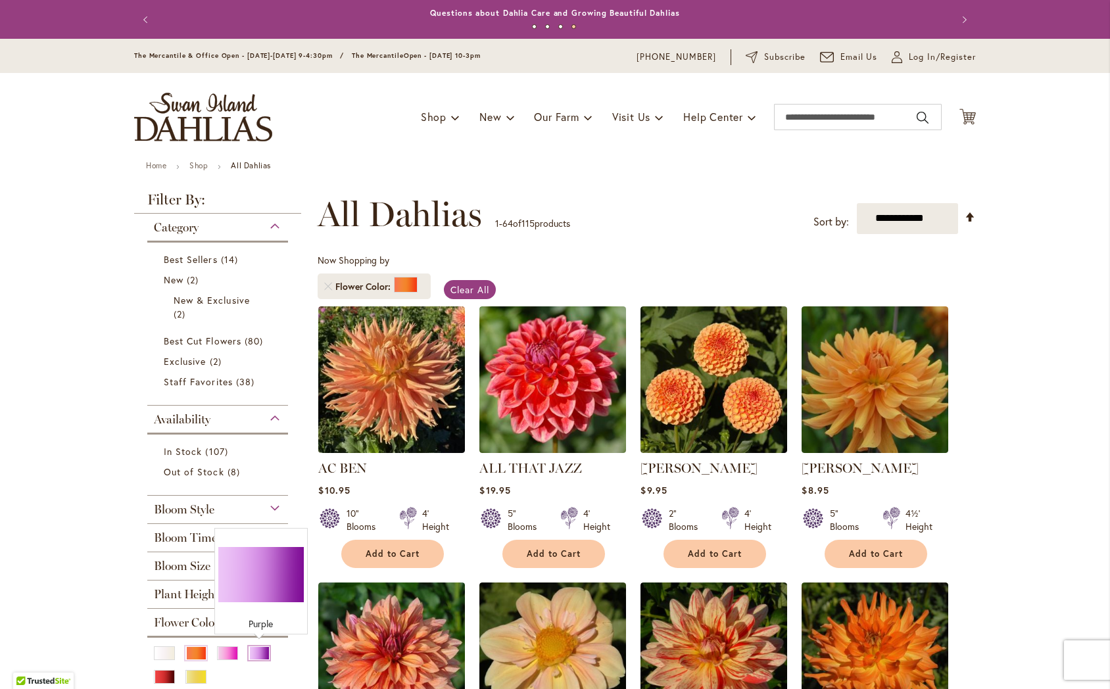
click at [259, 650] on div "Purple" at bounding box center [259, 653] width 21 height 14
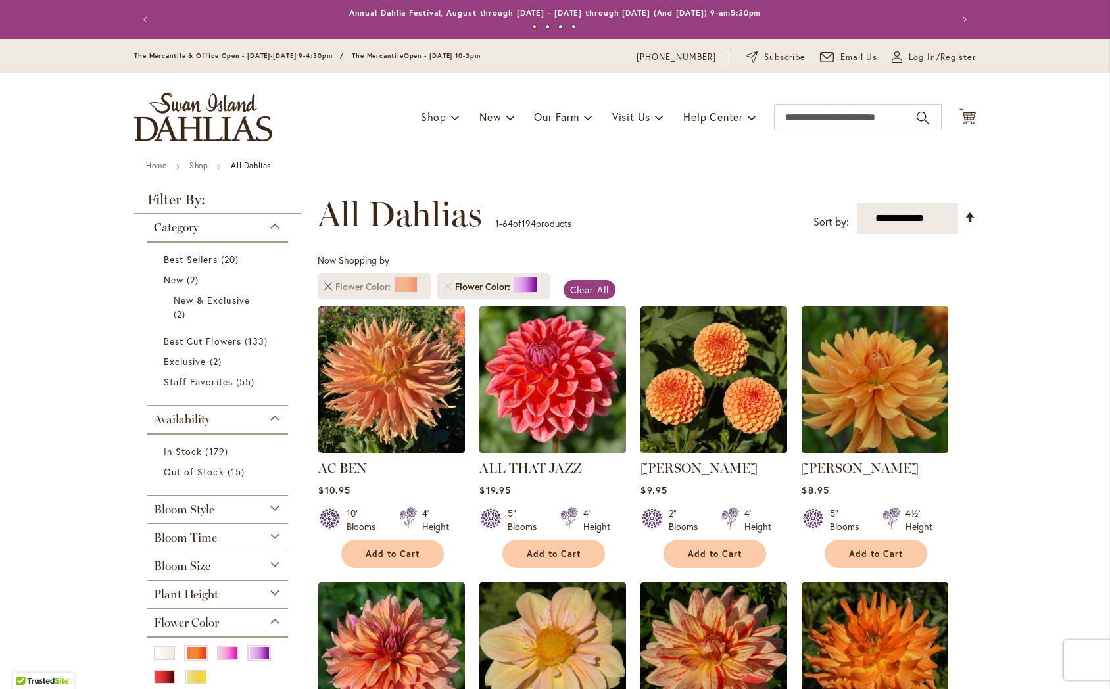
click at [328, 285] on link "Remove Flower Color Orange/Peach" at bounding box center [328, 287] width 8 height 8
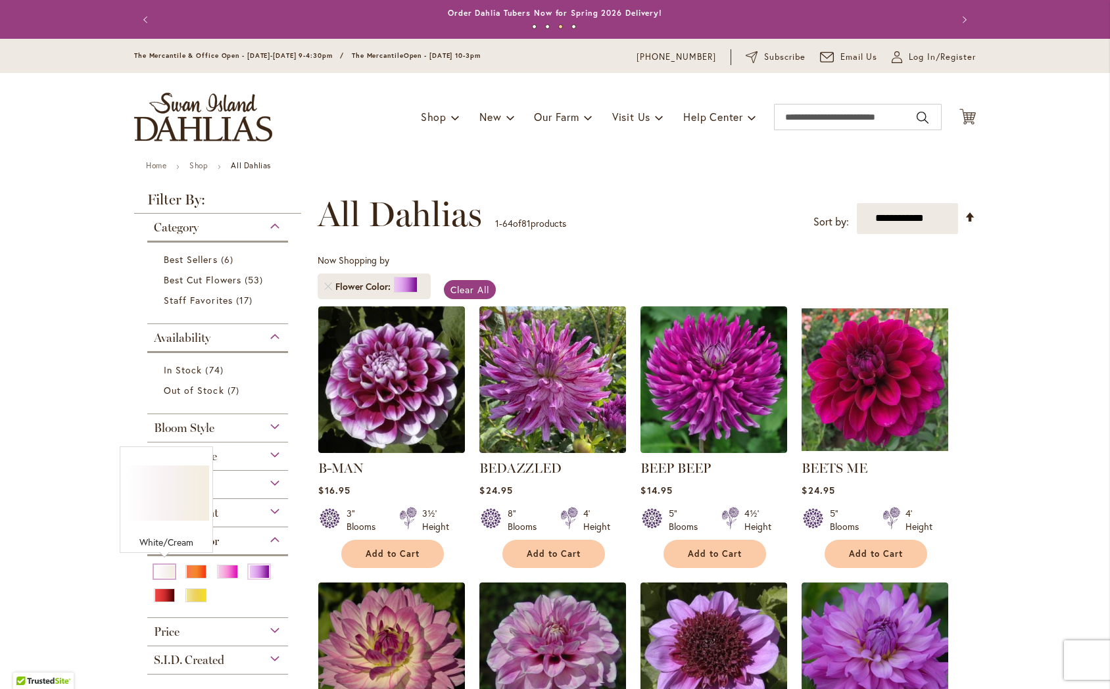
click at [166, 571] on div "White/Cream" at bounding box center [164, 572] width 21 height 14
click at [329, 283] on link "Remove Flower Color Purple" at bounding box center [328, 287] width 8 height 8
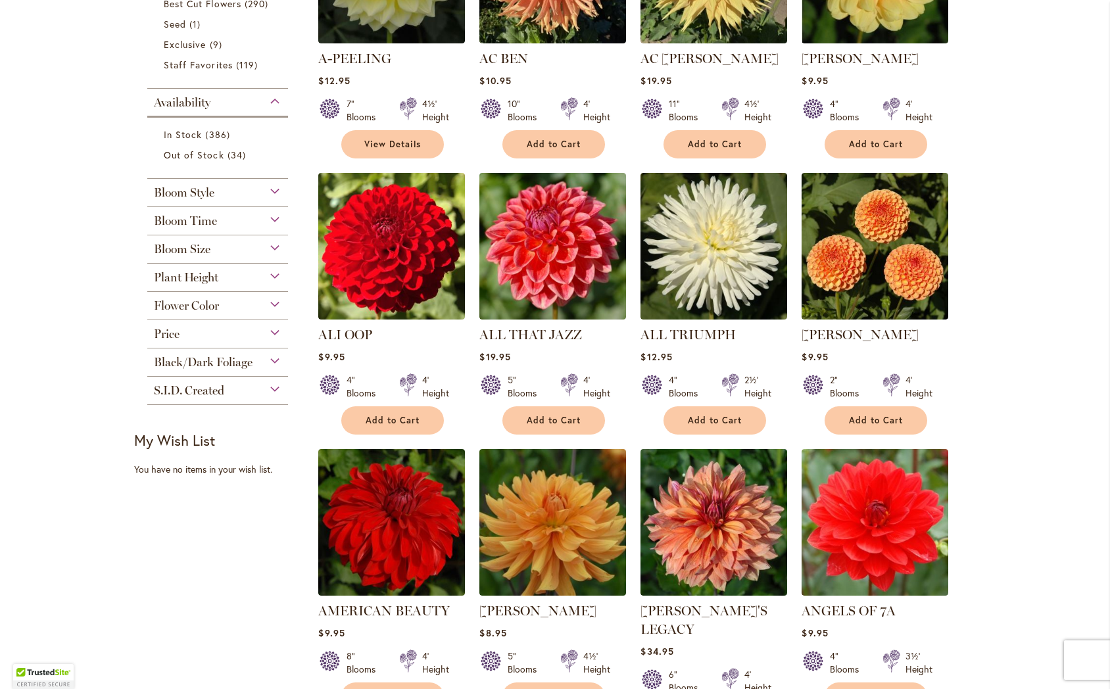
scroll to position [440, 0]
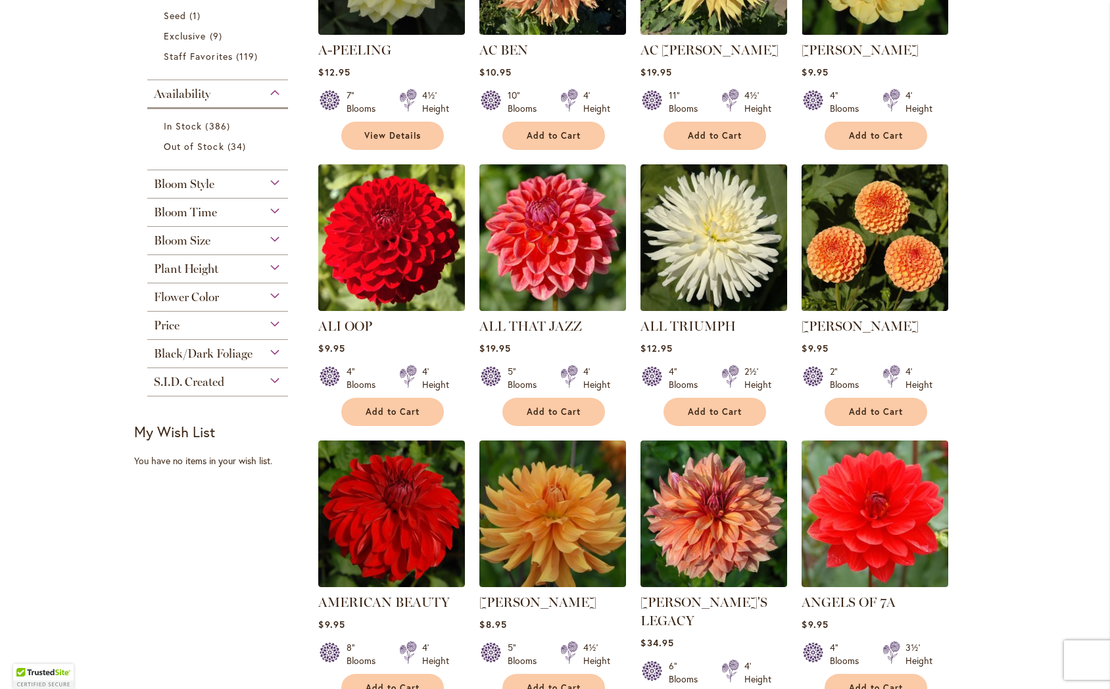
click at [214, 292] on span "Flower Color" at bounding box center [186, 297] width 65 height 14
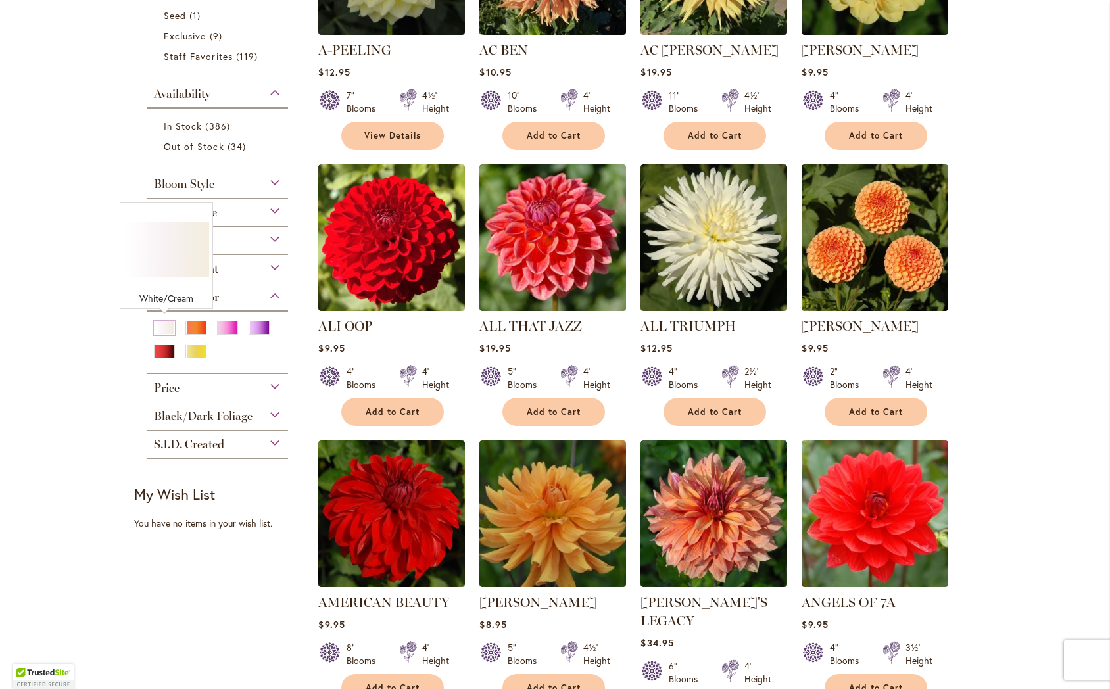
click at [166, 325] on div "White/Cream" at bounding box center [164, 328] width 21 height 14
